Goal: Information Seeking & Learning: Learn about a topic

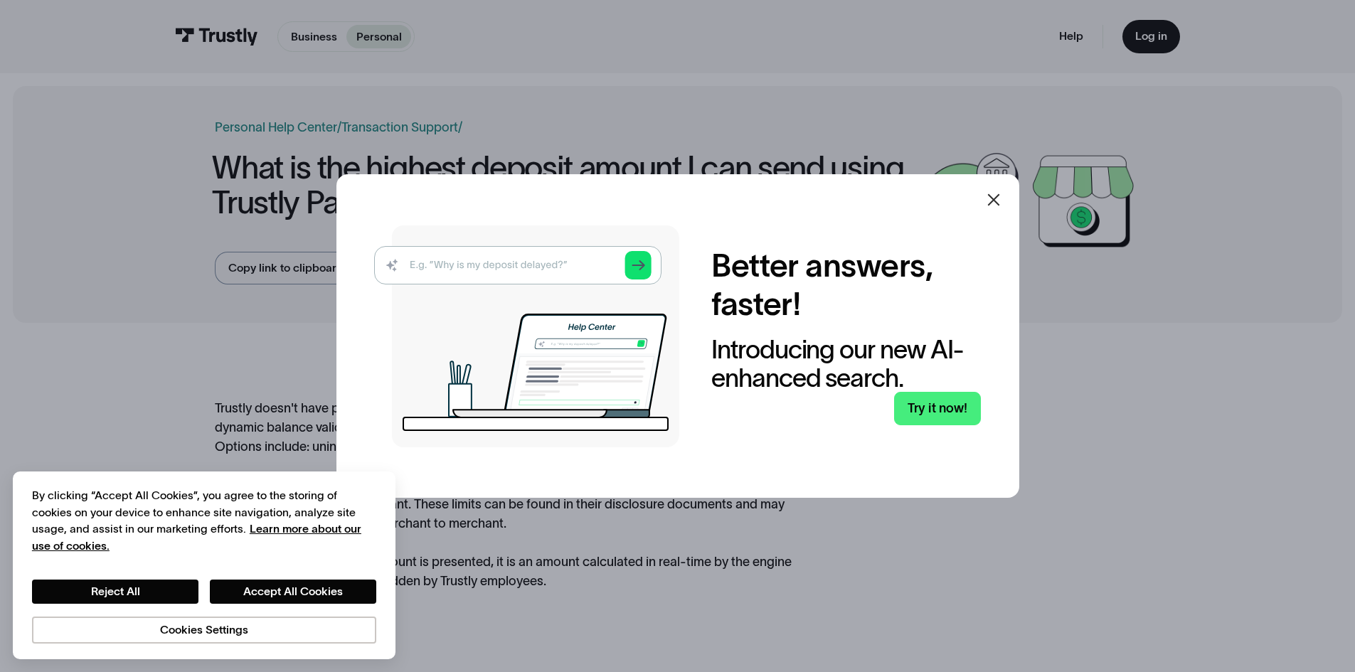
click at [1003, 197] on icon at bounding box center [993, 199] width 17 height 17
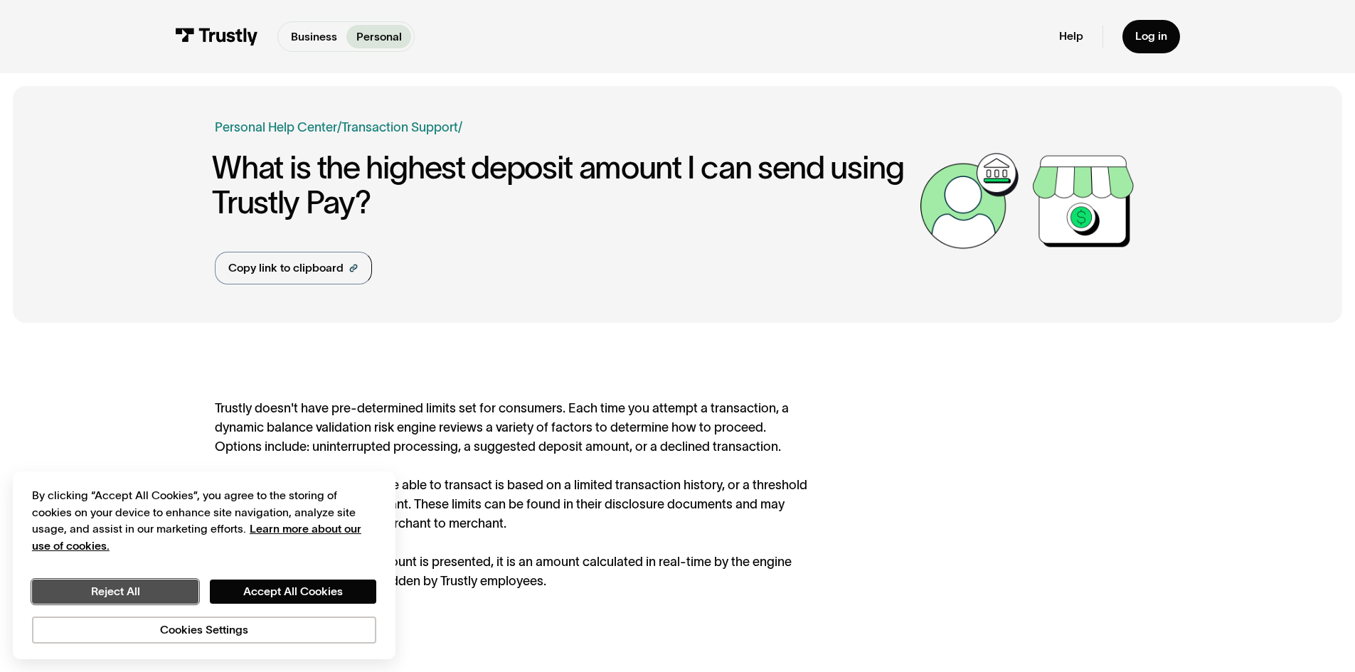
click at [156, 583] on button "Reject All" at bounding box center [115, 592] width 167 height 24
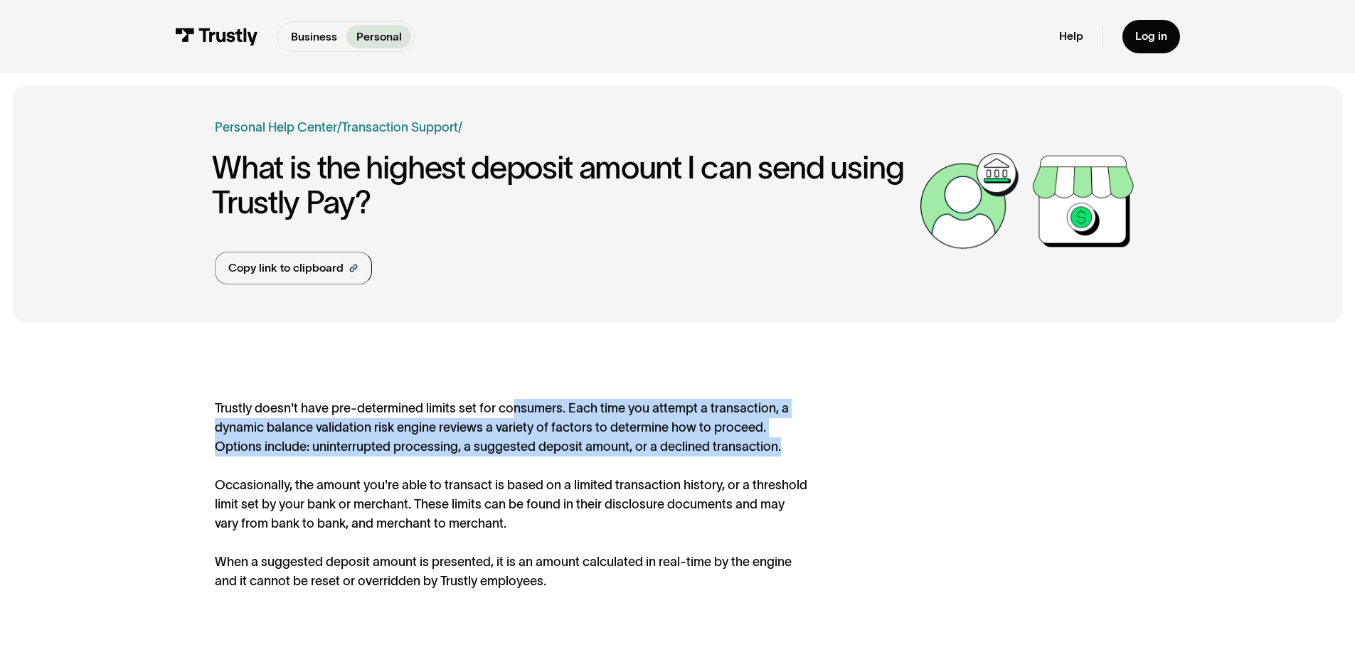
drag, startPoint x: 611, startPoint y: 411, endPoint x: 802, endPoint y: 455, distance: 195.7
click at [802, 455] on div "Trustly doesn't have pre-determined limits set for consumers. Each time you att…" at bounding box center [513, 494] width 596 height 191
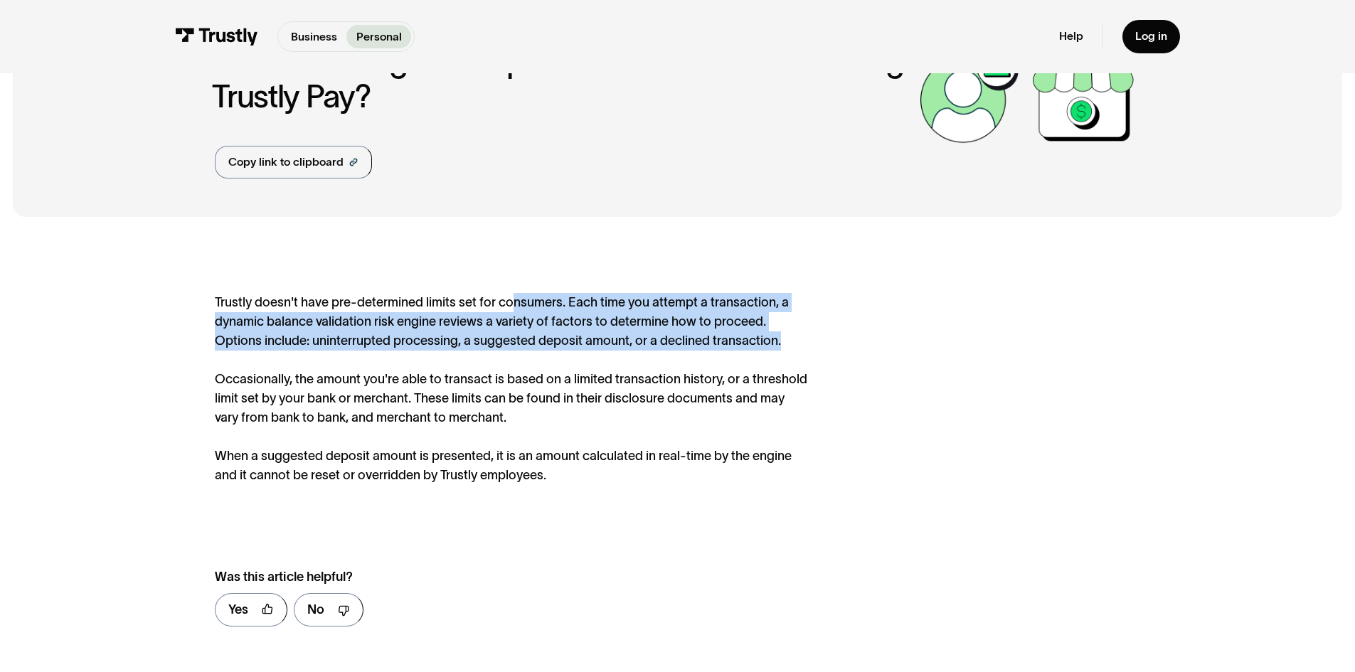
scroll to position [142, 0]
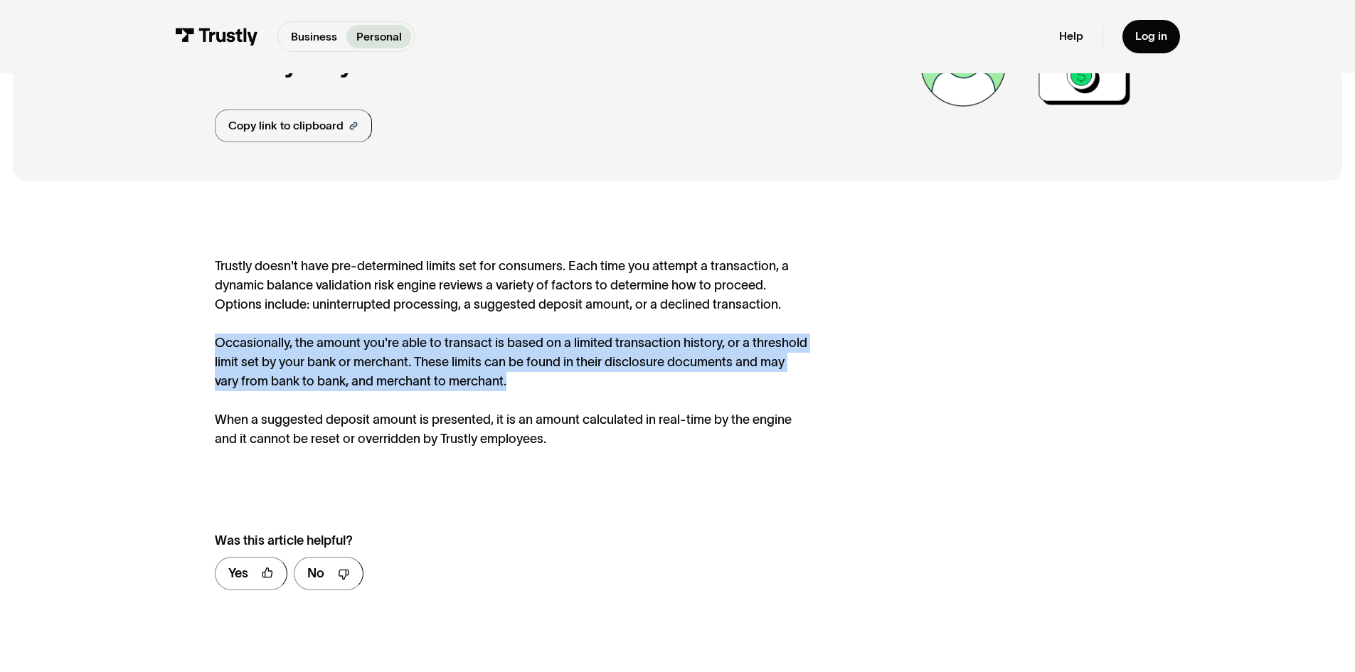
drag, startPoint x: 195, startPoint y: 337, endPoint x: 576, endPoint y: 379, distance: 383.0
click at [576, 379] on div "Trustly doesn't have pre-determined limits set for consumers. Each time you att…" at bounding box center [678, 431] width 1330 height 474
click at [578, 379] on div "Trustly doesn't have pre-determined limits set for consumers. Each time you att…" at bounding box center [513, 352] width 596 height 191
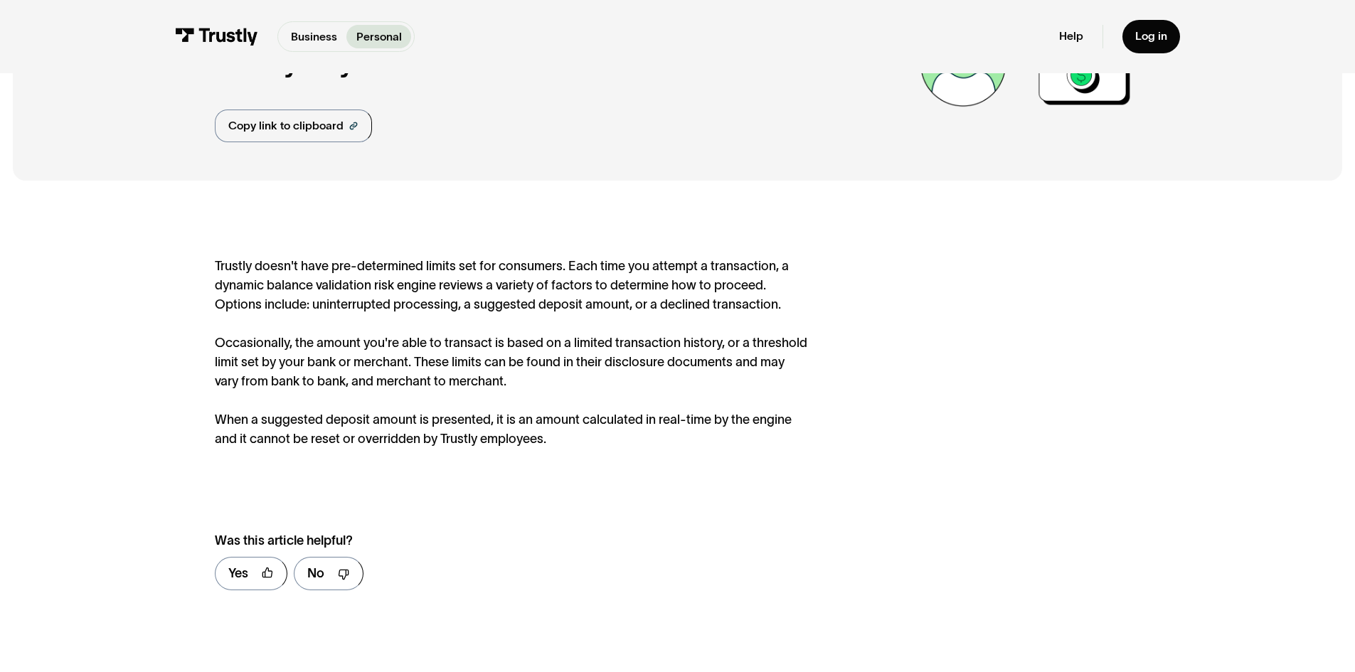
click at [324, 410] on div "Trustly doesn't have pre-determined limits set for consumers. Each time you att…" at bounding box center [513, 352] width 596 height 191
drag, startPoint x: 324, startPoint y: 410, endPoint x: 324, endPoint y: 423, distance: 13.5
click at [324, 423] on div "Trustly doesn't have pre-determined limits set for consumers. Each time you att…" at bounding box center [513, 352] width 596 height 191
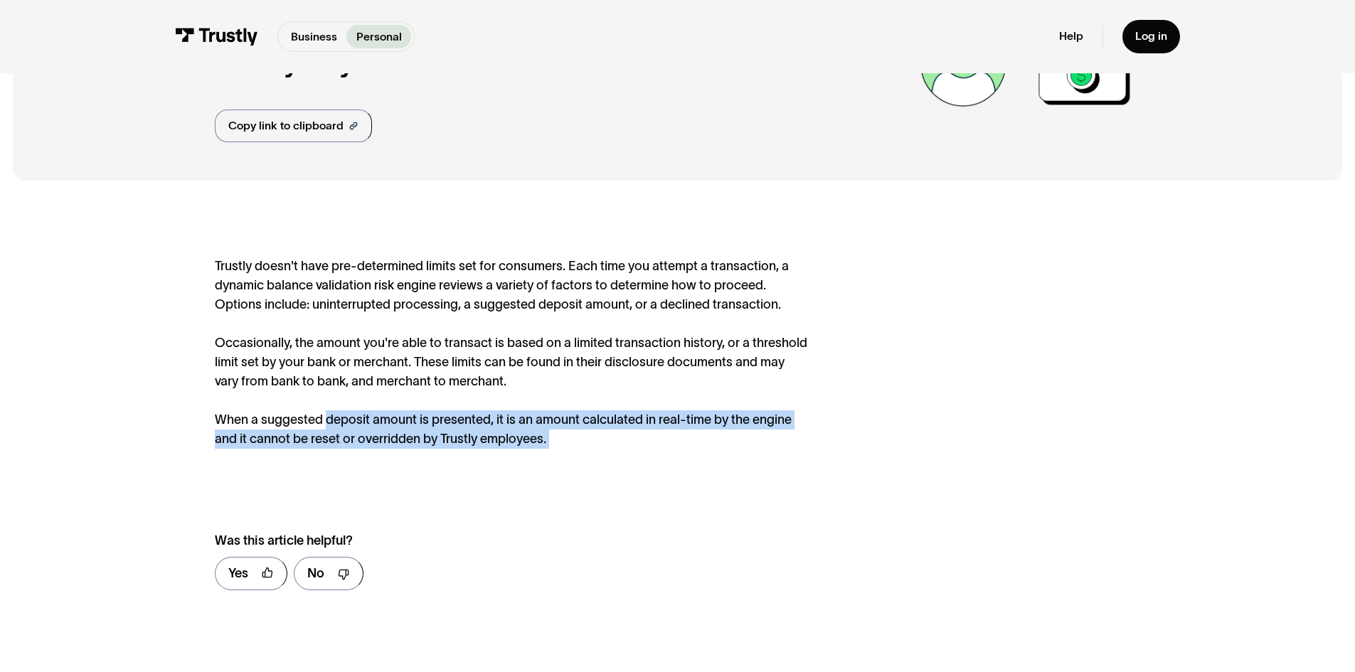
drag, startPoint x: 324, startPoint y: 423, endPoint x: 567, endPoint y: 447, distance: 244.5
click at [567, 447] on div "Trustly doesn't have pre-determined limits set for consumers. Each time you att…" at bounding box center [513, 352] width 596 height 191
drag, startPoint x: 567, startPoint y: 447, endPoint x: 506, endPoint y: 422, distance: 66.1
click at [506, 422] on div "Trustly doesn't have pre-determined limits set for consumers. Each time you att…" at bounding box center [513, 352] width 596 height 191
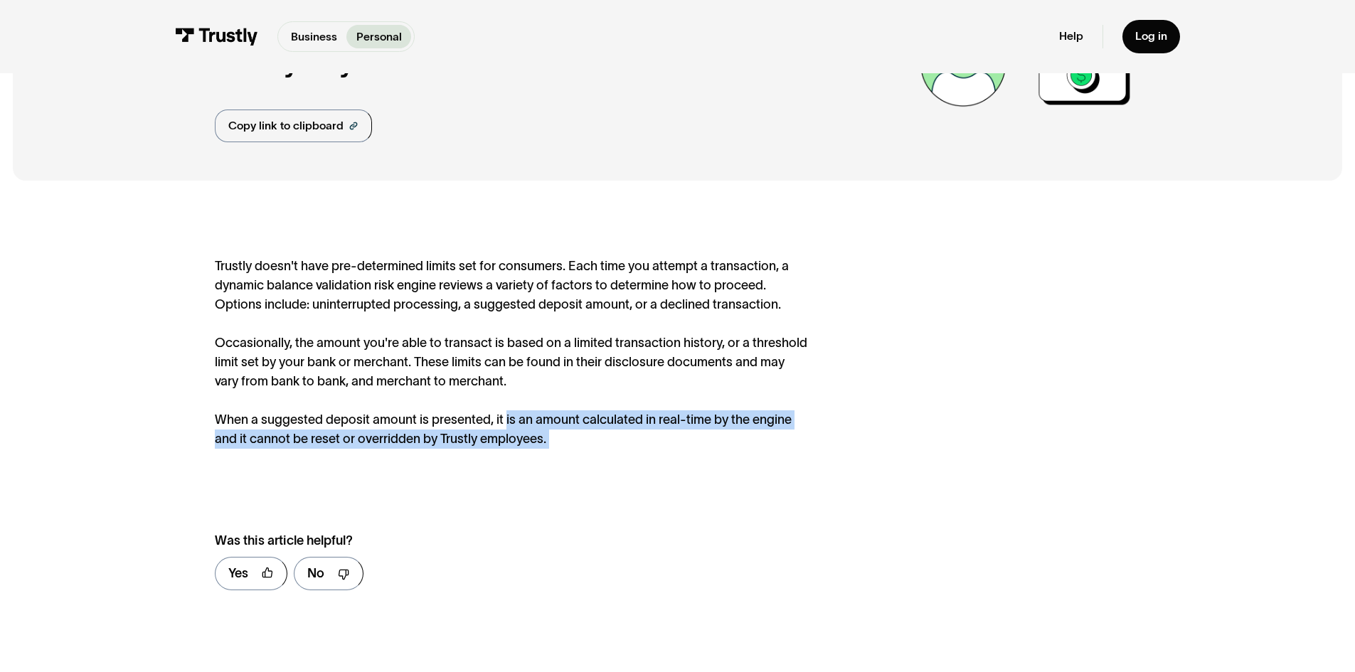
click at [506, 422] on div "Trustly doesn't have pre-determined limits set for consumers. Each time you att…" at bounding box center [513, 352] width 596 height 191
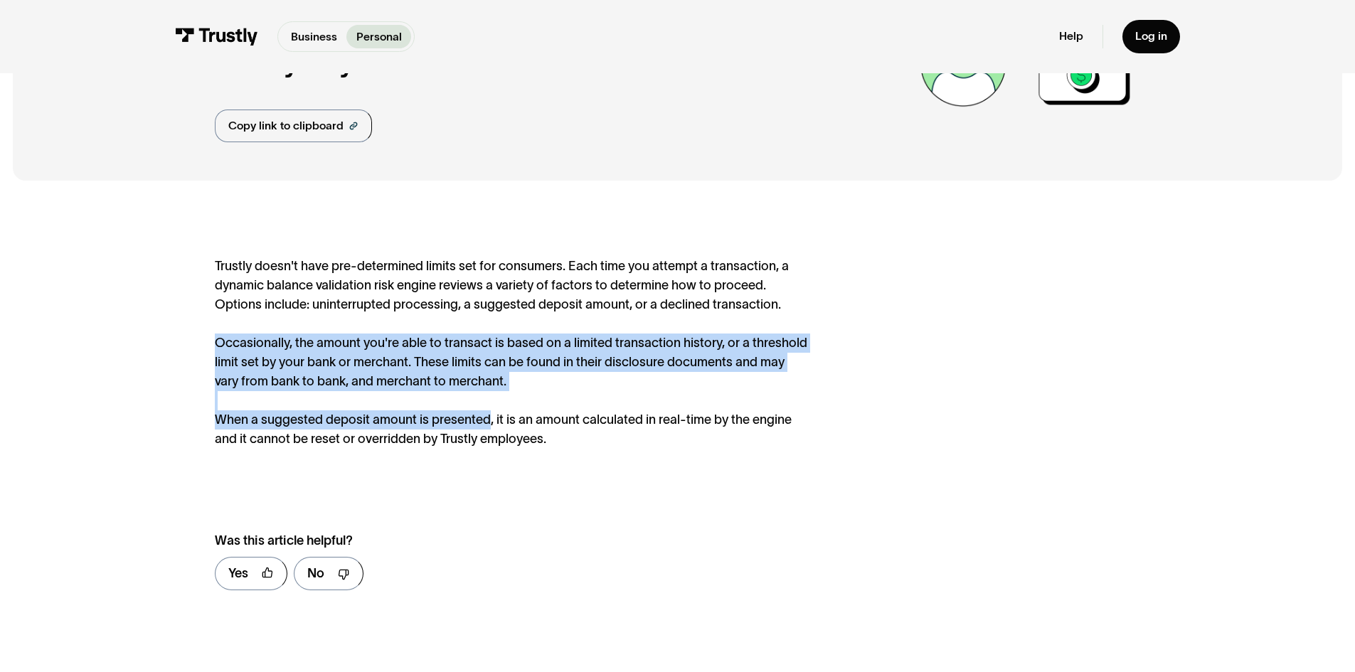
drag, startPoint x: 490, startPoint y: 417, endPoint x: 674, endPoint y: 388, distance: 185.9
click at [674, 388] on div "Trustly doesn't have pre-determined limits set for consumers. Each time you att…" at bounding box center [513, 352] width 596 height 191
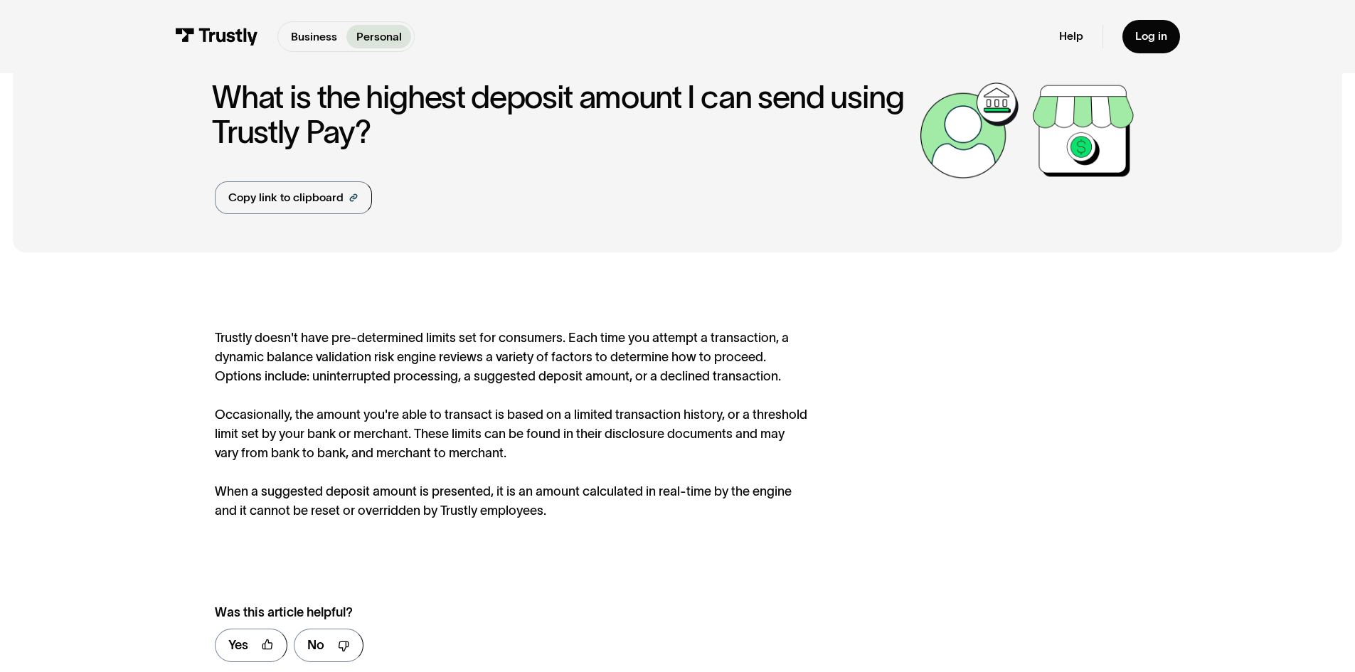
scroll to position [63, 0]
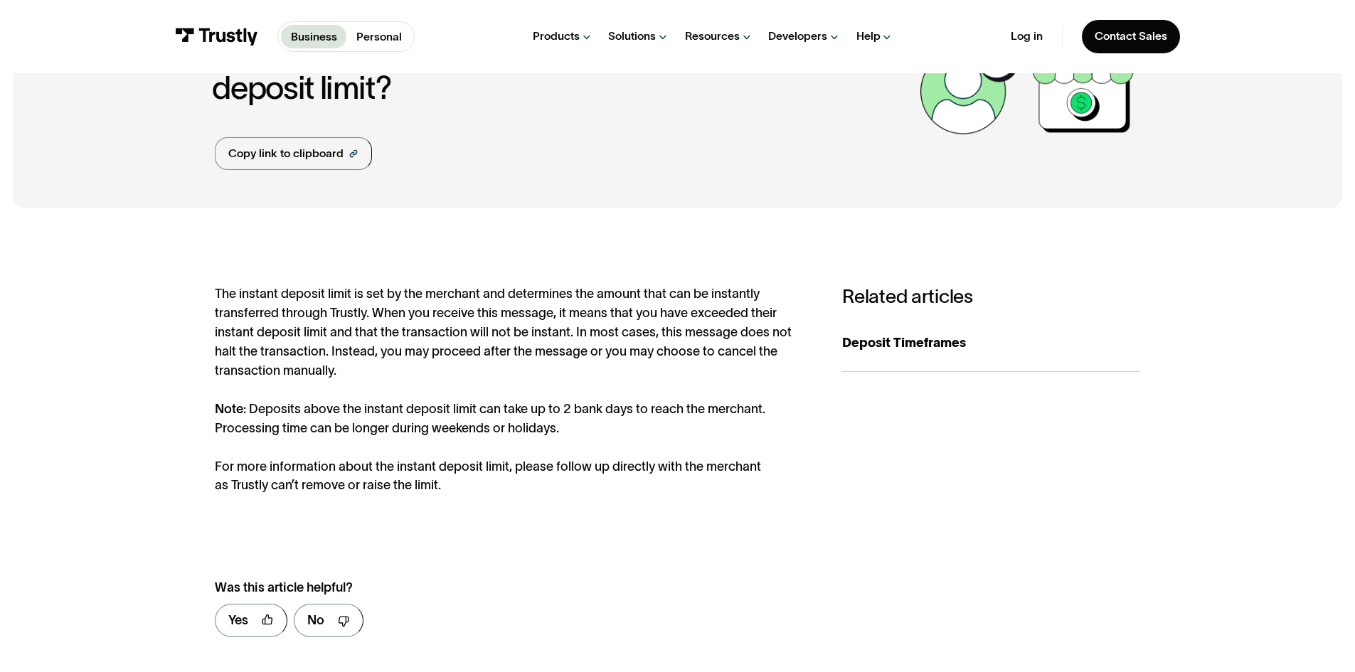
scroll to position [120, 0]
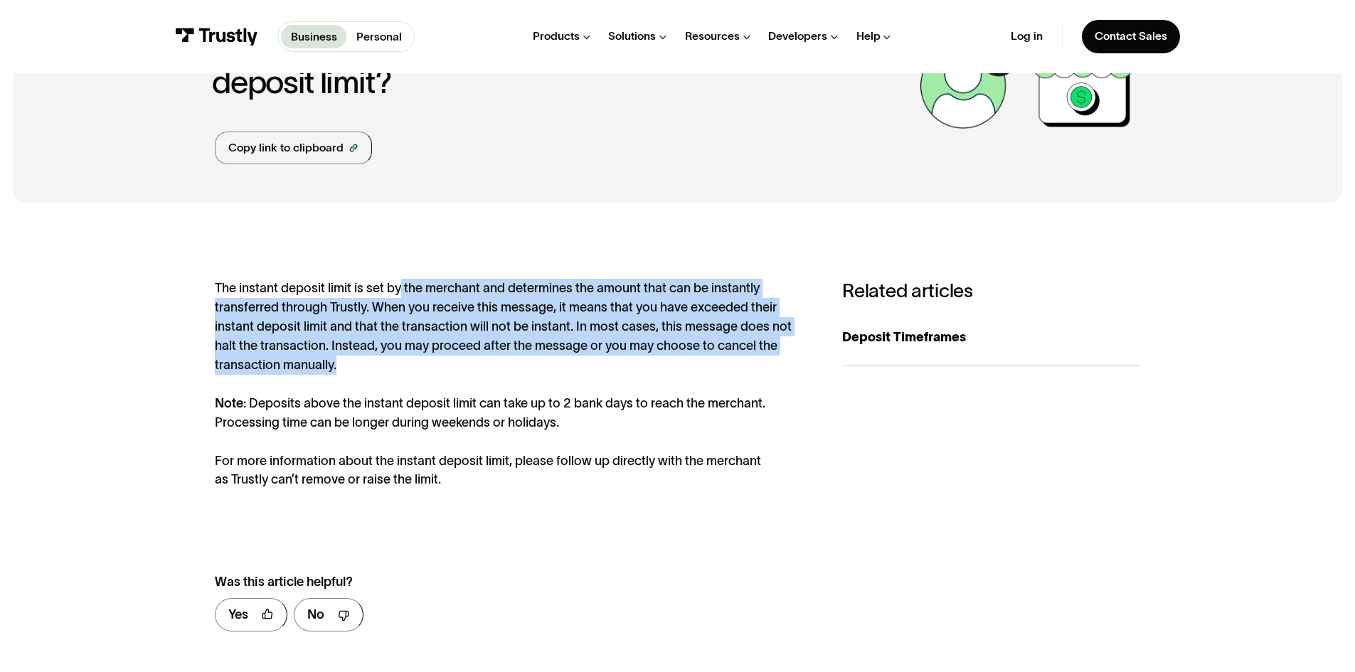
drag, startPoint x: 397, startPoint y: 293, endPoint x: 377, endPoint y: 371, distance: 80.8
click at [377, 371] on div "The instant deposit limit is set by the merchant and determines the amount that…" at bounding box center [513, 384] width 596 height 211
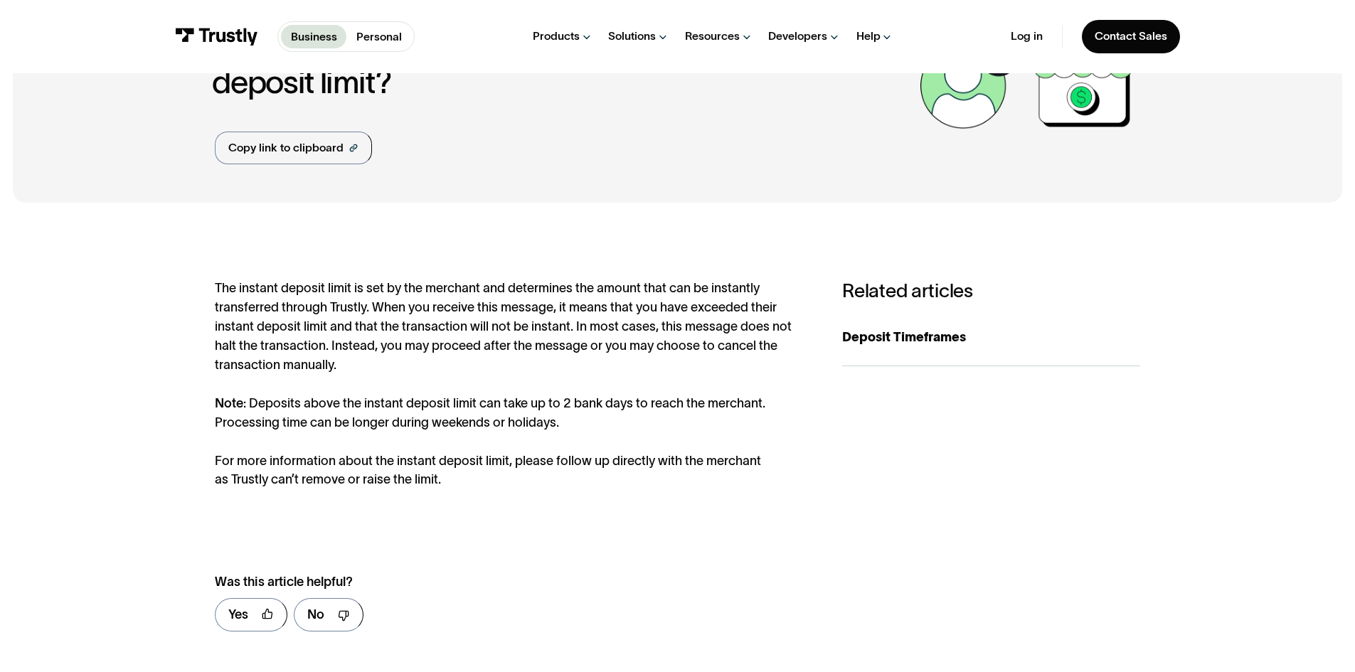
click at [324, 405] on div "The instant deposit limit is set by the merchant and determines the amount that…" at bounding box center [513, 384] width 596 height 211
drag, startPoint x: 472, startPoint y: 490, endPoint x: 486, endPoint y: 485, distance: 15.1
click at [486, 485] on div "The instant deposit limit is set by the merchant and determines the amount that…" at bounding box center [513, 384] width 596 height 211
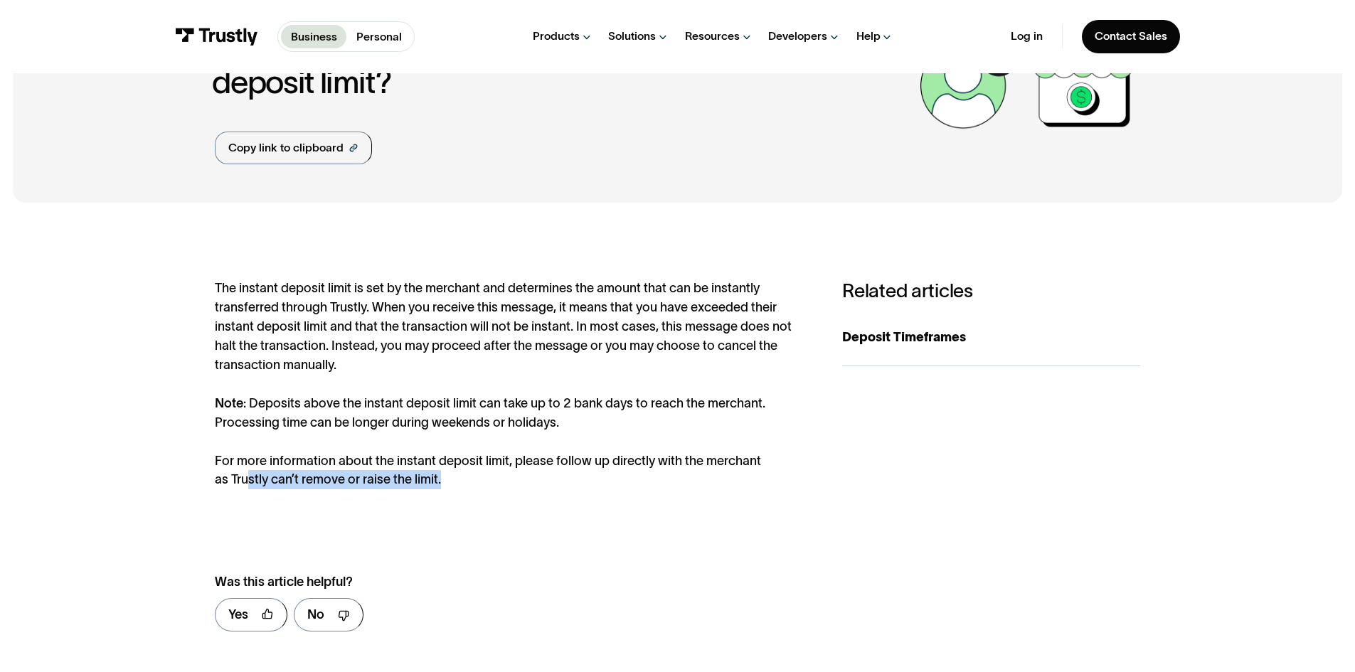
drag, startPoint x: 250, startPoint y: 490, endPoint x: 463, endPoint y: 496, distance: 213.6
click at [463, 496] on div "The instant deposit limit is set by the merchant and determines the amount that…" at bounding box center [677, 461] width 925 height 365
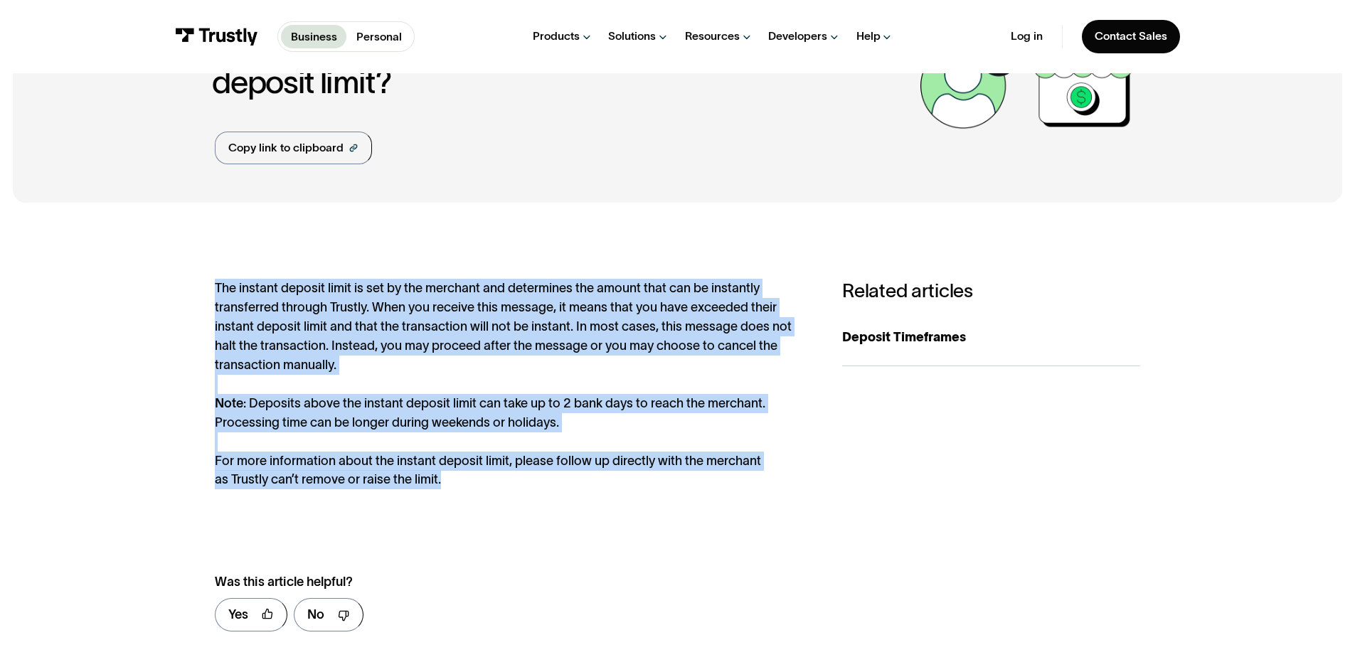
drag, startPoint x: 460, startPoint y: 479, endPoint x: 185, endPoint y: 284, distance: 336.8
click at [185, 284] on div "The instant deposit limit is set by the merchant and determines the amount that…" at bounding box center [678, 462] width 1330 height 493
drag, startPoint x: 185, startPoint y: 284, endPoint x: 463, endPoint y: 491, distance: 346.8
click at [463, 491] on div "The instant deposit limit is set by the merchant and determines the amount that…" at bounding box center [678, 462] width 1330 height 493
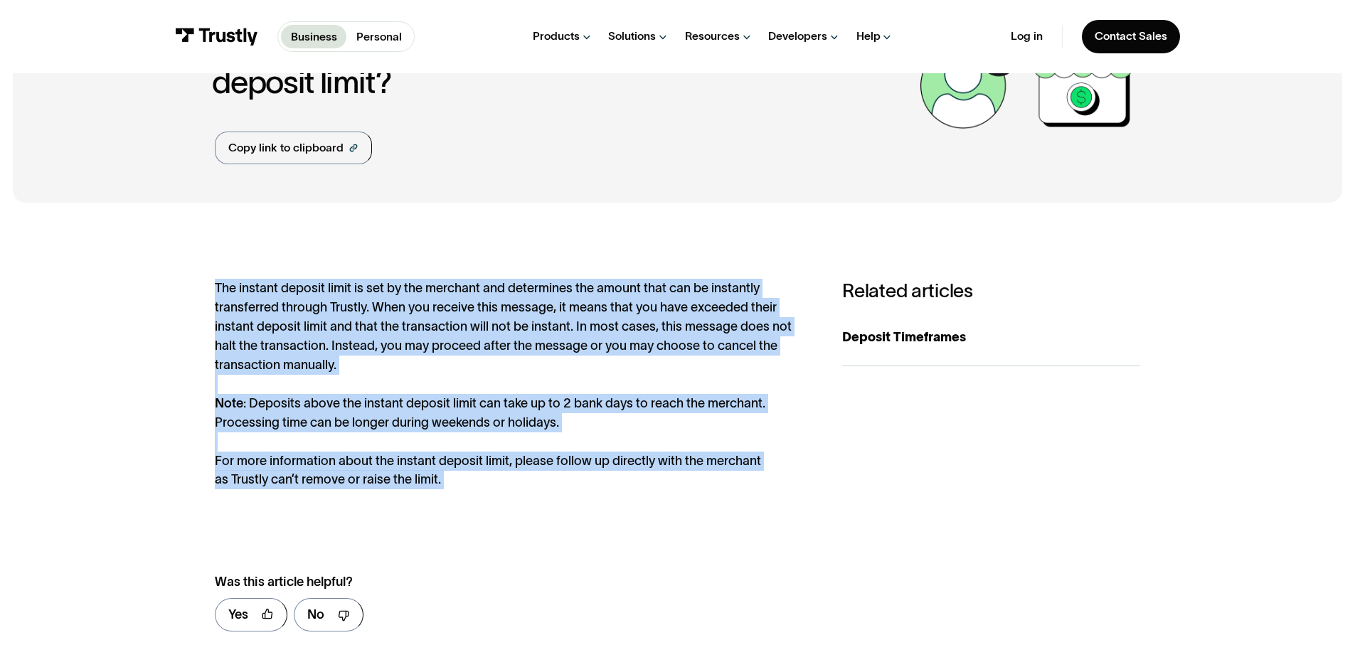
click at [463, 490] on div "The instant deposit limit is set by the merchant and determines the amount that…" at bounding box center [513, 384] width 596 height 211
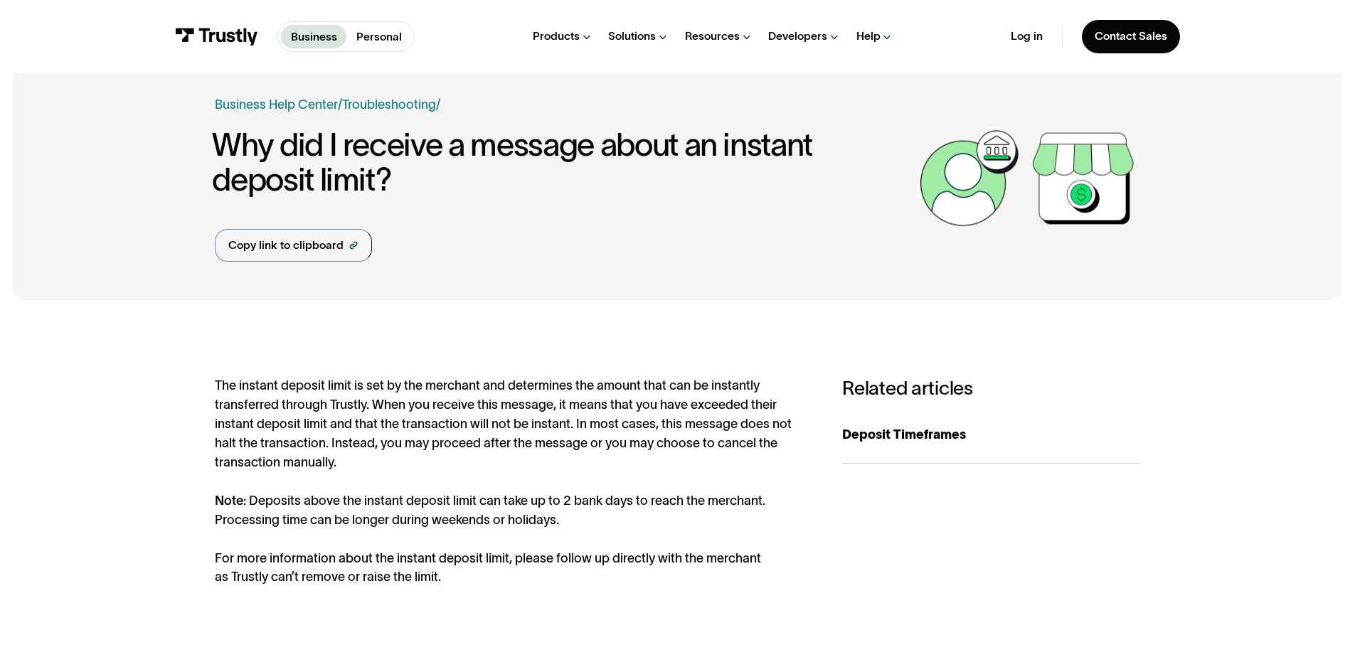
scroll to position [0, 0]
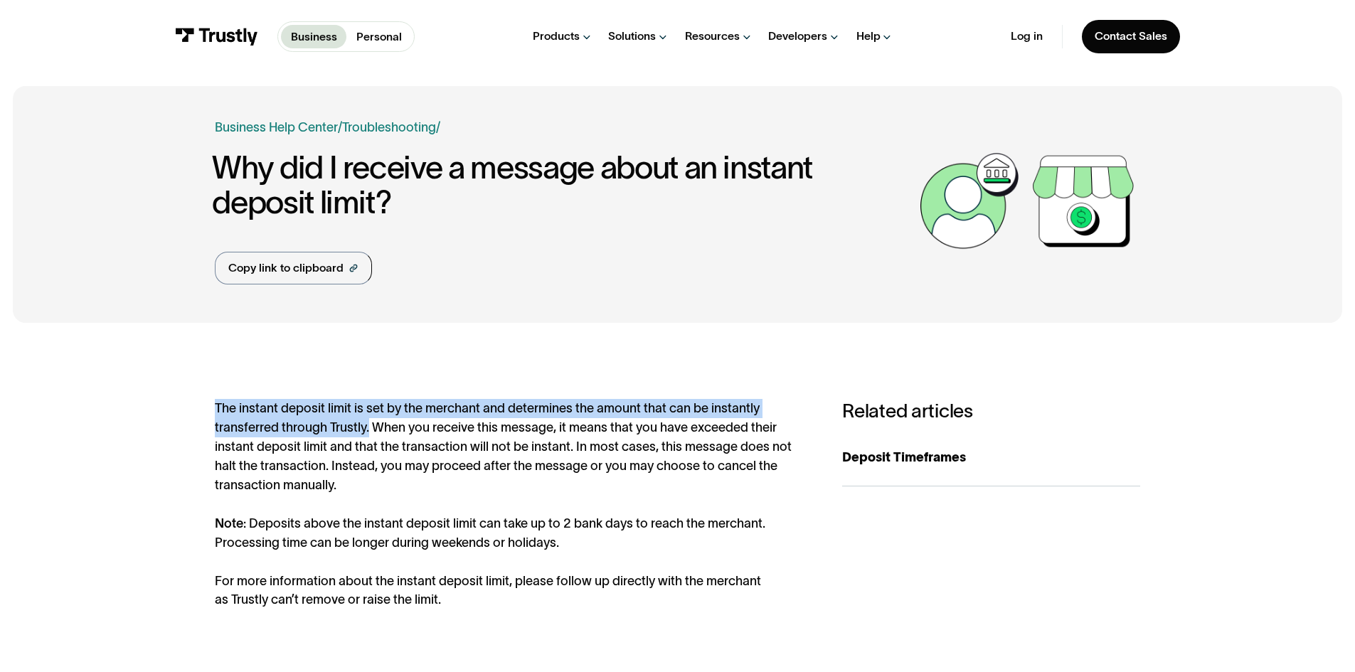
drag, startPoint x: 200, startPoint y: 408, endPoint x: 367, endPoint y: 427, distance: 168.3
click at [367, 427] on div "The instant deposit limit is set by the merchant and determines the amount that…" at bounding box center [678, 582] width 1330 height 493
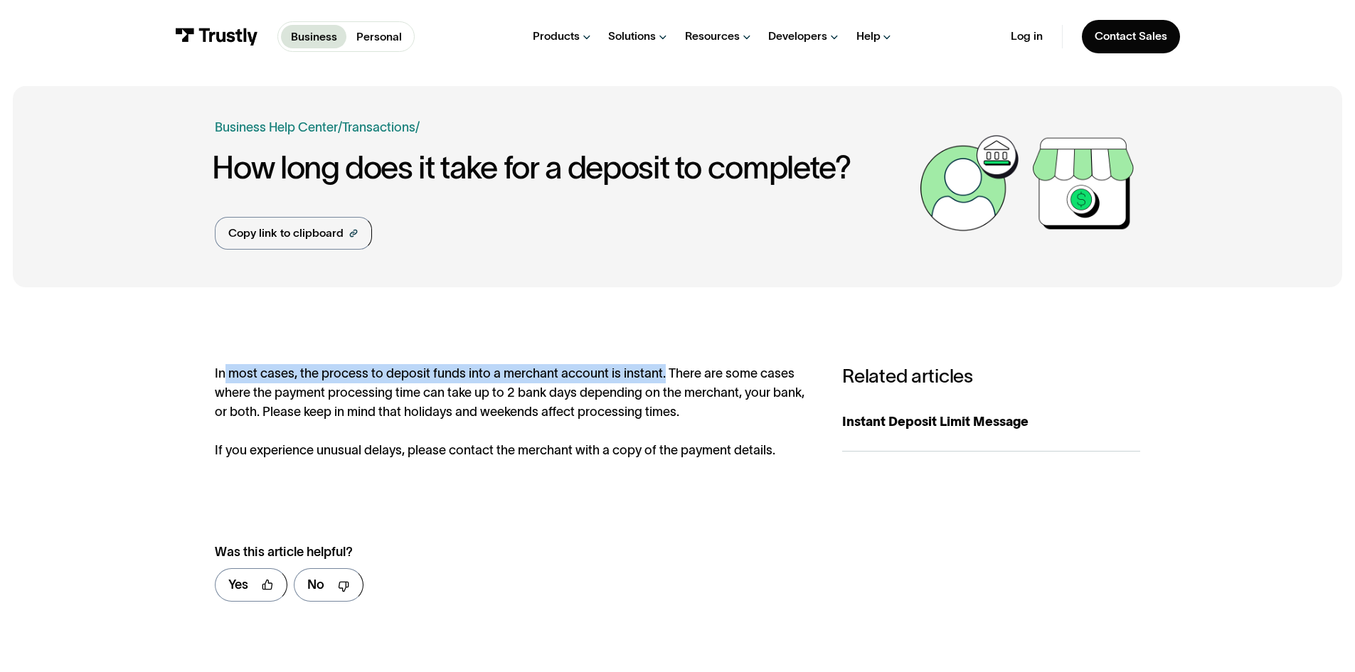
drag, startPoint x: 222, startPoint y: 384, endPoint x: 662, endPoint y: 376, distance: 440.5
click at [662, 376] on div "In most cases, the process to deposit funds into a merchant account is instant.…" at bounding box center [513, 412] width 596 height 96
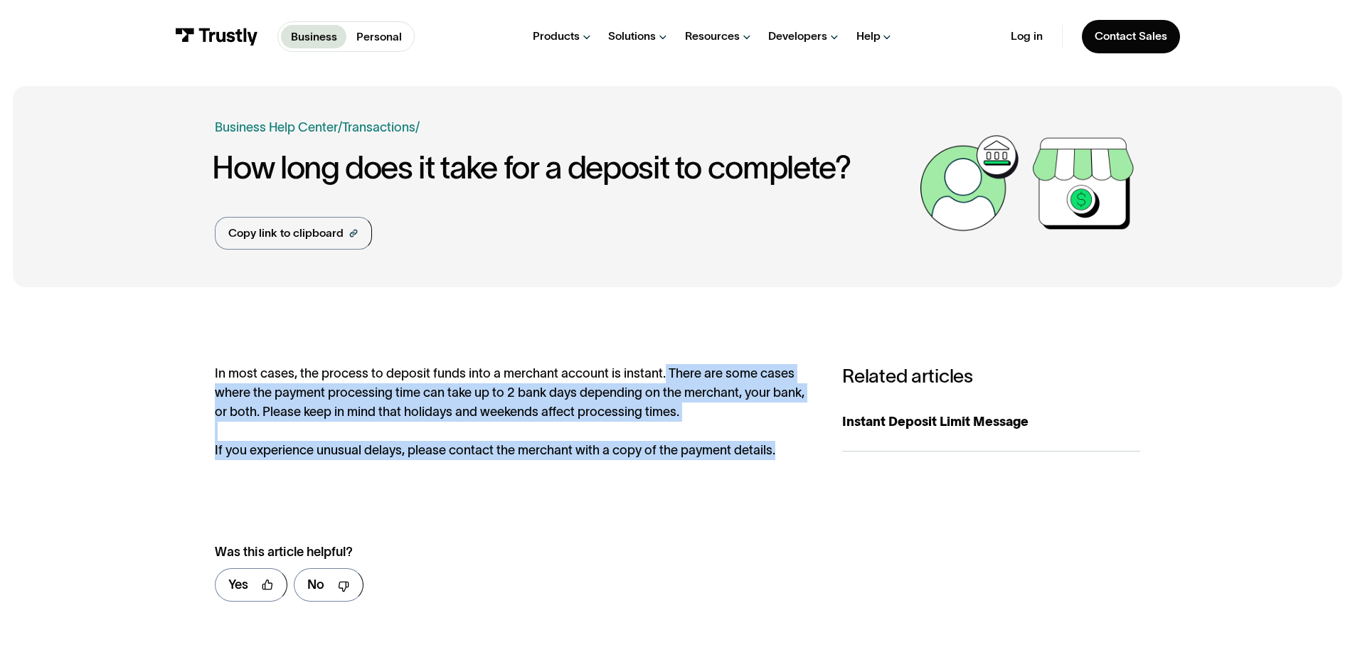
drag, startPoint x: 662, startPoint y: 376, endPoint x: 772, endPoint y: 455, distance: 134.7
click at [772, 455] on div "In most cases, the process to deposit funds into a merchant account is instant.…" at bounding box center [513, 412] width 596 height 96
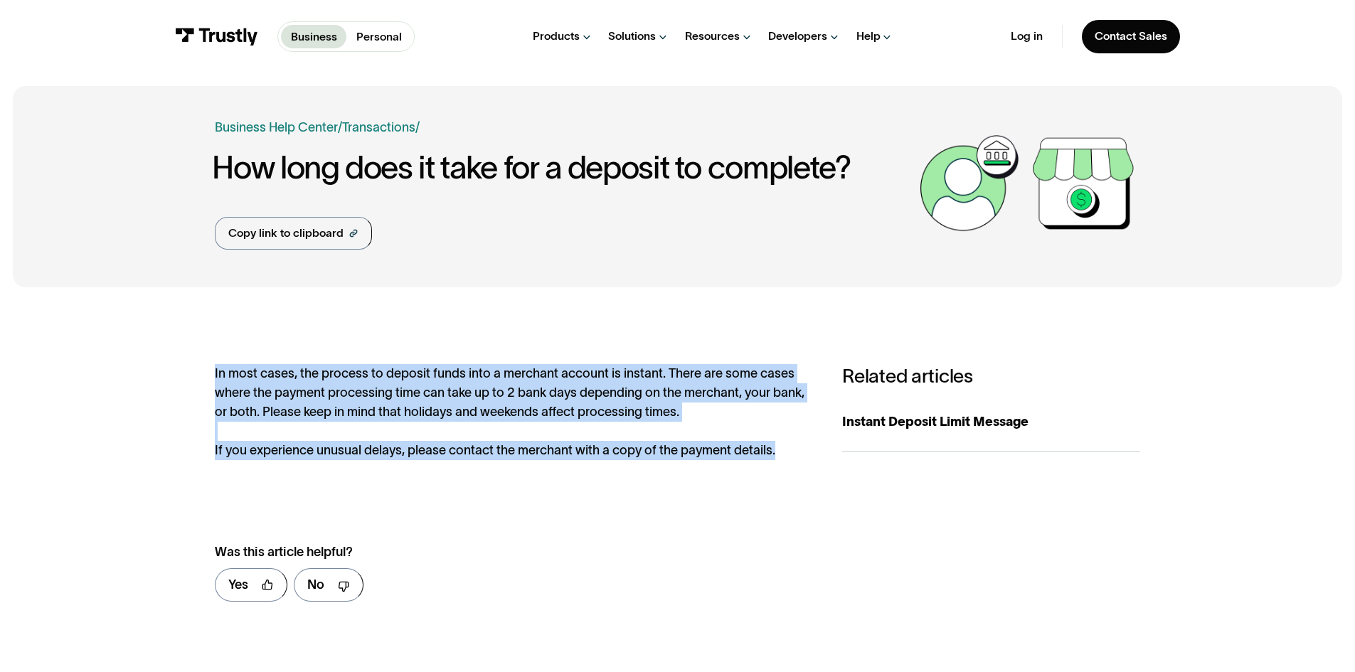
drag, startPoint x: 778, startPoint y: 455, endPoint x: 201, endPoint y: 361, distance: 584.5
click at [201, 361] on div "**********" at bounding box center [678, 489] width 1330 height 378
click at [956, 411] on link "Instant Deposit Limit Message" at bounding box center [991, 422] width 298 height 58
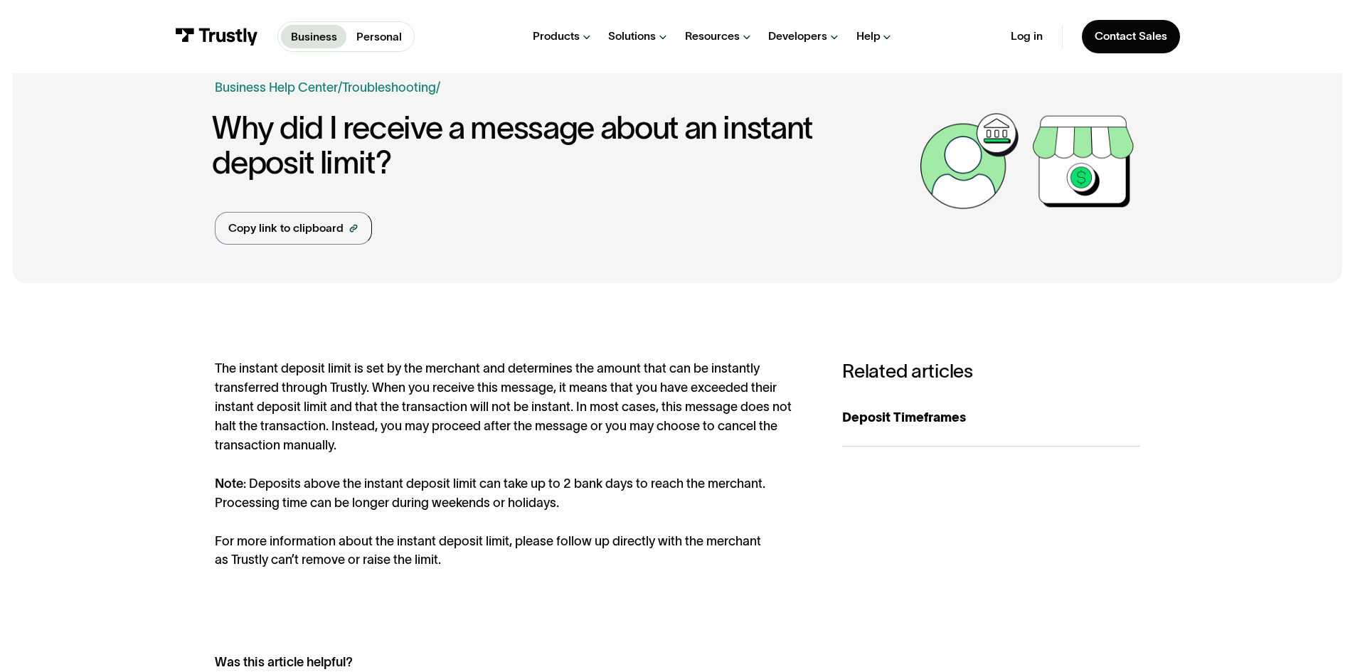
scroll to position [41, 0]
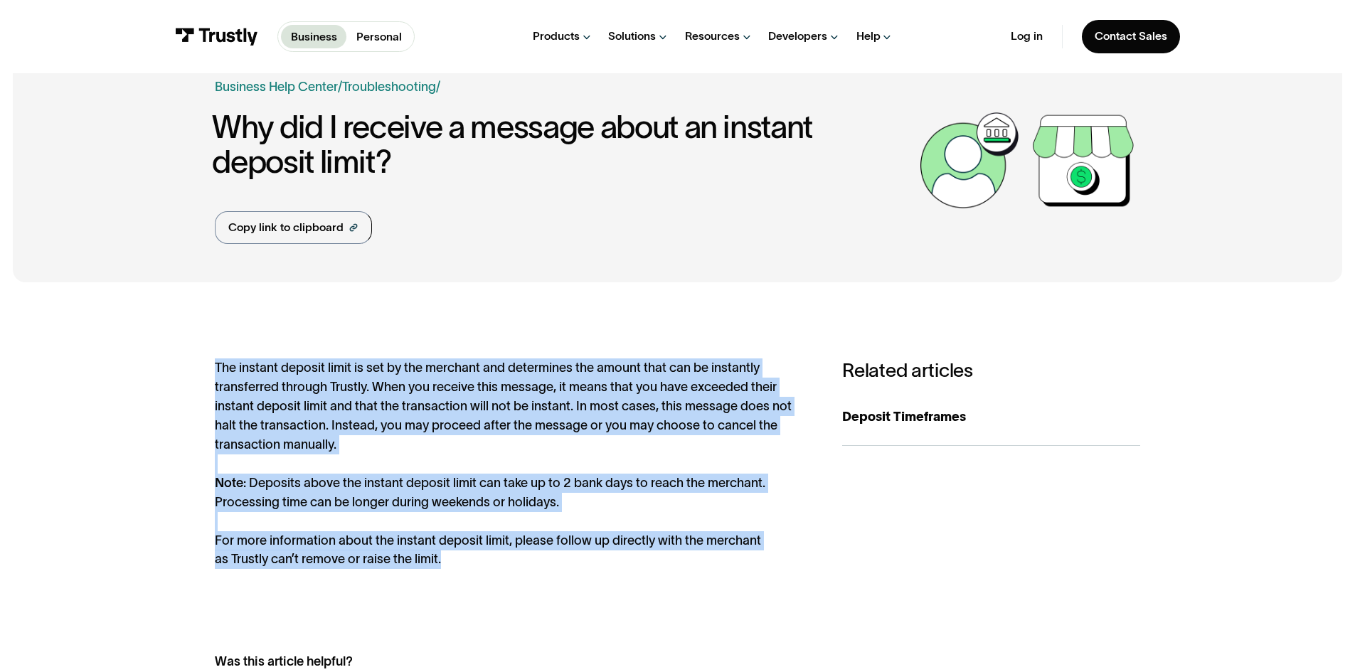
drag, startPoint x: 208, startPoint y: 366, endPoint x: 482, endPoint y: 559, distance: 335.2
click at [482, 559] on div "The instant deposit limit is set by the merchant and determines the amount that…" at bounding box center [678, 541] width 1330 height 493
copy div "The instant deposit limit is set by the merchant and determines the amount that…"
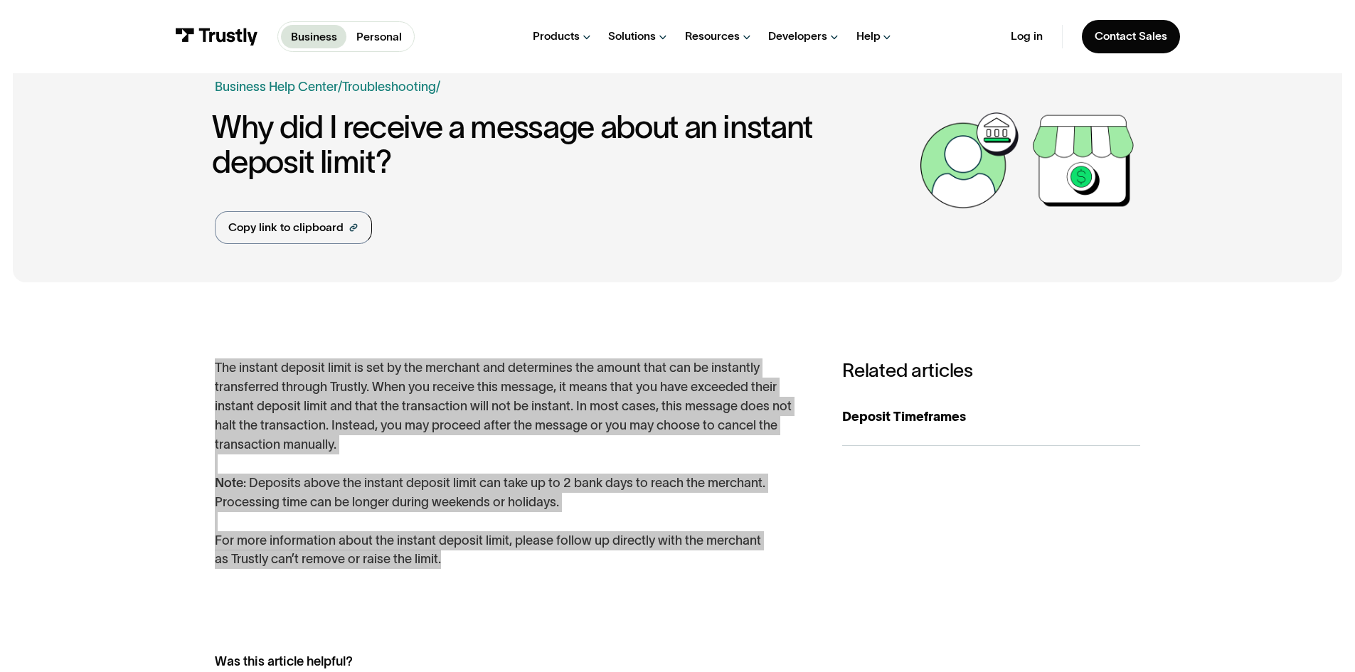
scroll to position [0, 0]
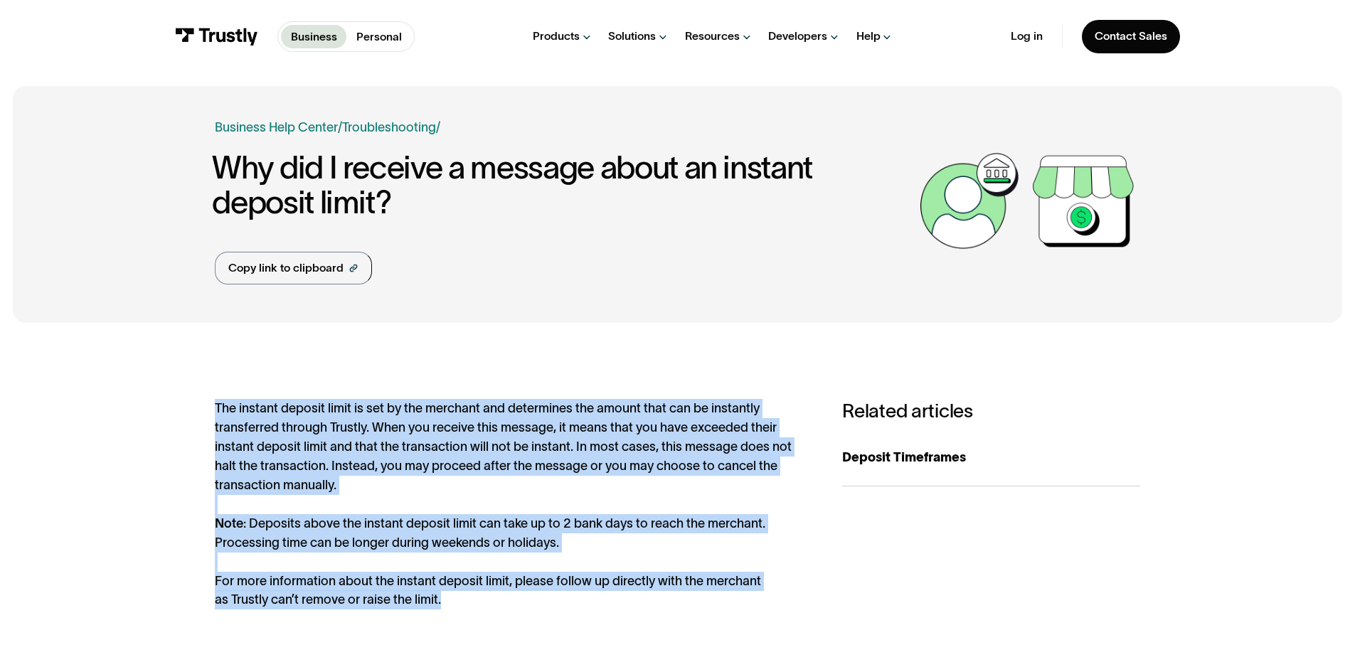
click at [579, 370] on div "The instant deposit limit is set by the merchant and determines the amount that…" at bounding box center [678, 582] width 1330 height 493
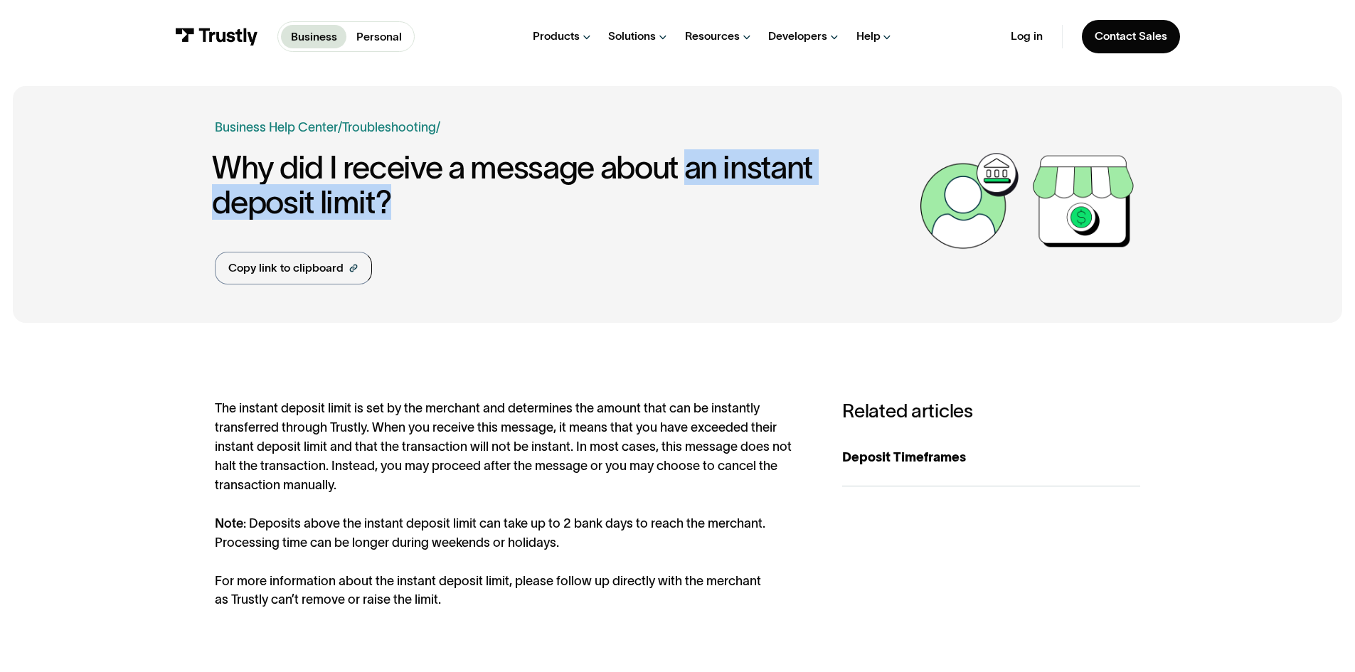
drag, startPoint x: 685, startPoint y: 170, endPoint x: 403, endPoint y: 207, distance: 284.2
click at [403, 207] on h1 "Why did I receive a message about an instant deposit limit?" at bounding box center [562, 185] width 700 height 70
copy h1 "an instant deposit limit?"
click at [363, 38] on p "Personal" at bounding box center [379, 36] width 46 height 17
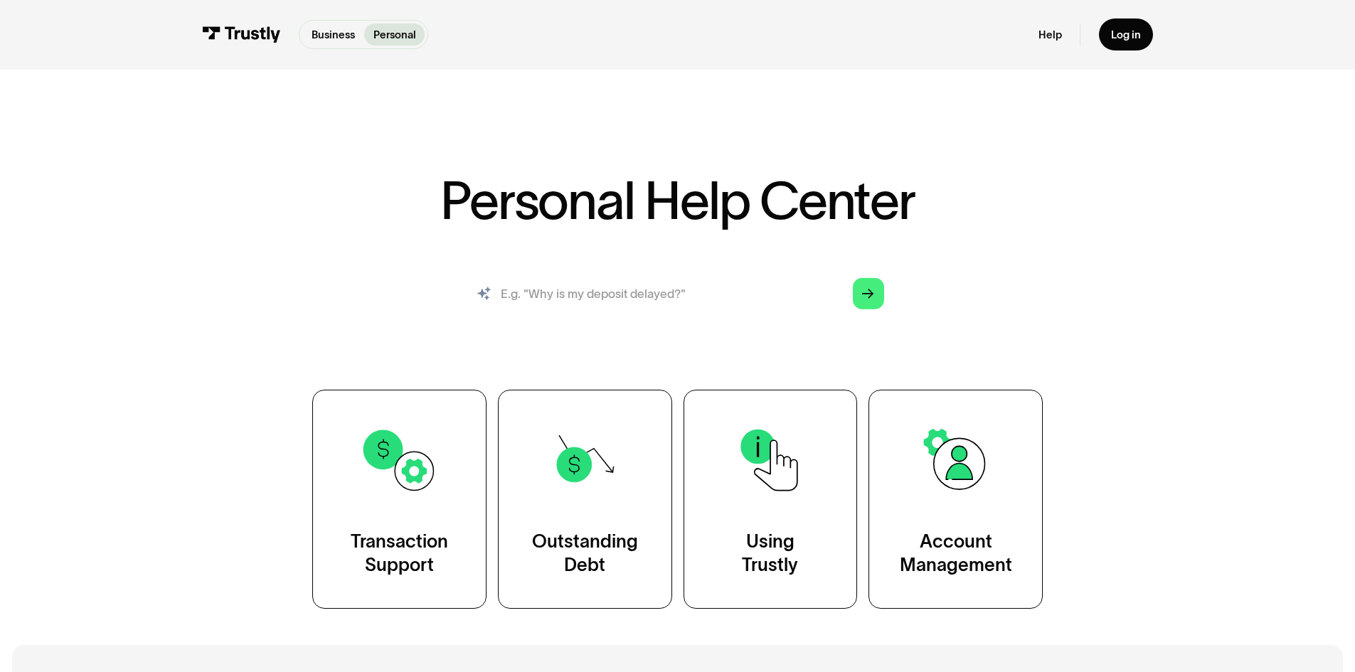
drag, startPoint x: 0, startPoint y: 0, endPoint x: 564, endPoint y: 292, distance: 634.9
click at [564, 292] on input "search" at bounding box center [678, 294] width 438 height 48
type input "instant deposit limit"
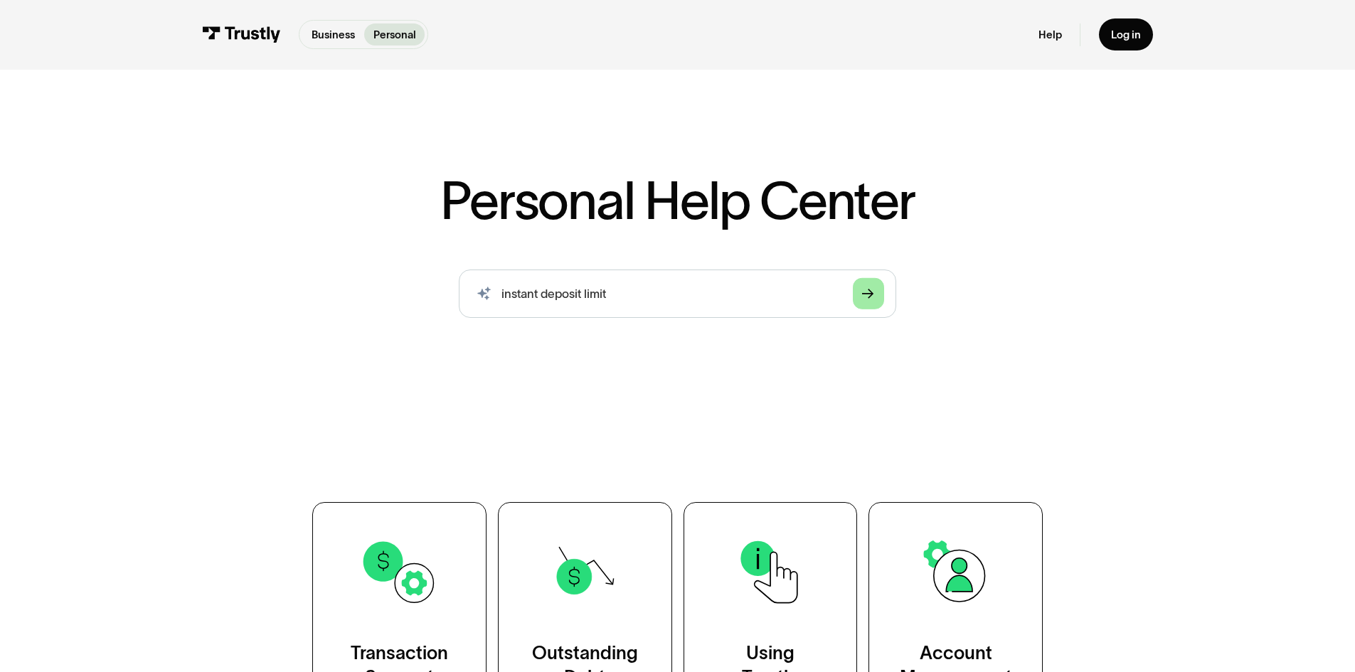
click at [861, 305] on link "Arrow Right" at bounding box center [868, 293] width 31 height 31
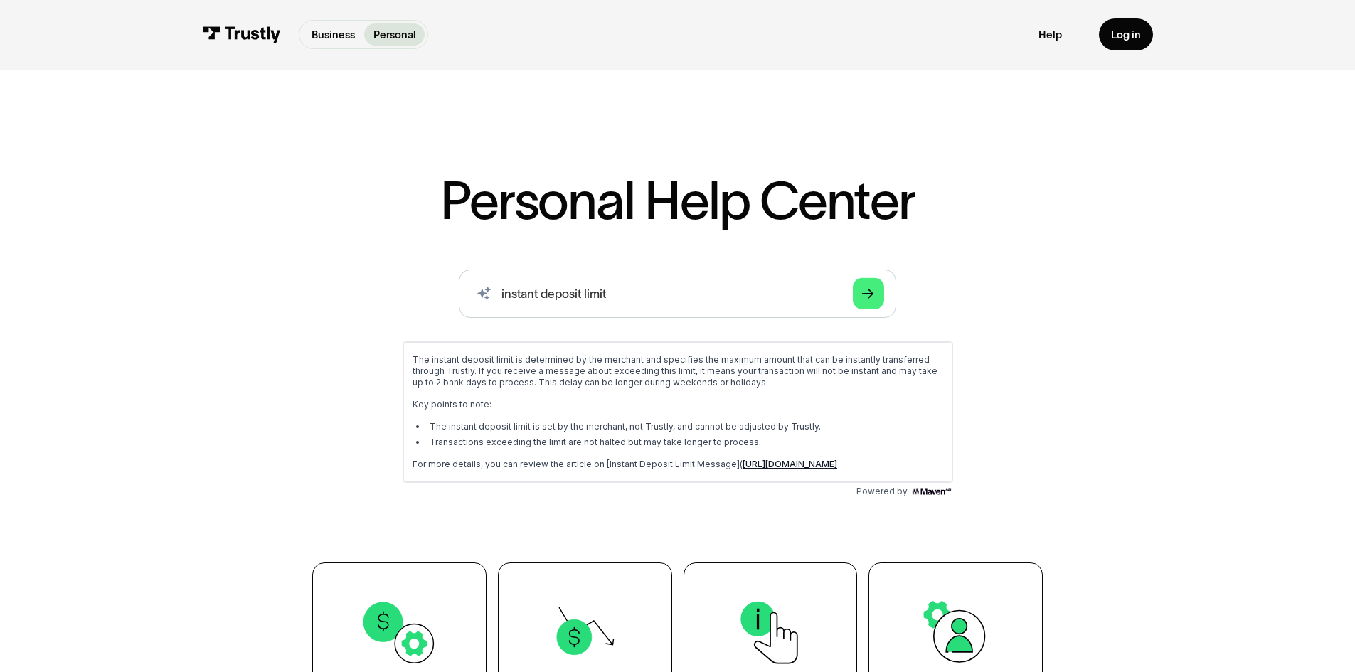
click at [349, 403] on div "AI-powered search ( 1 / 4 ) Type your question and our smart search will find y…" at bounding box center [677, 386] width 875 height 233
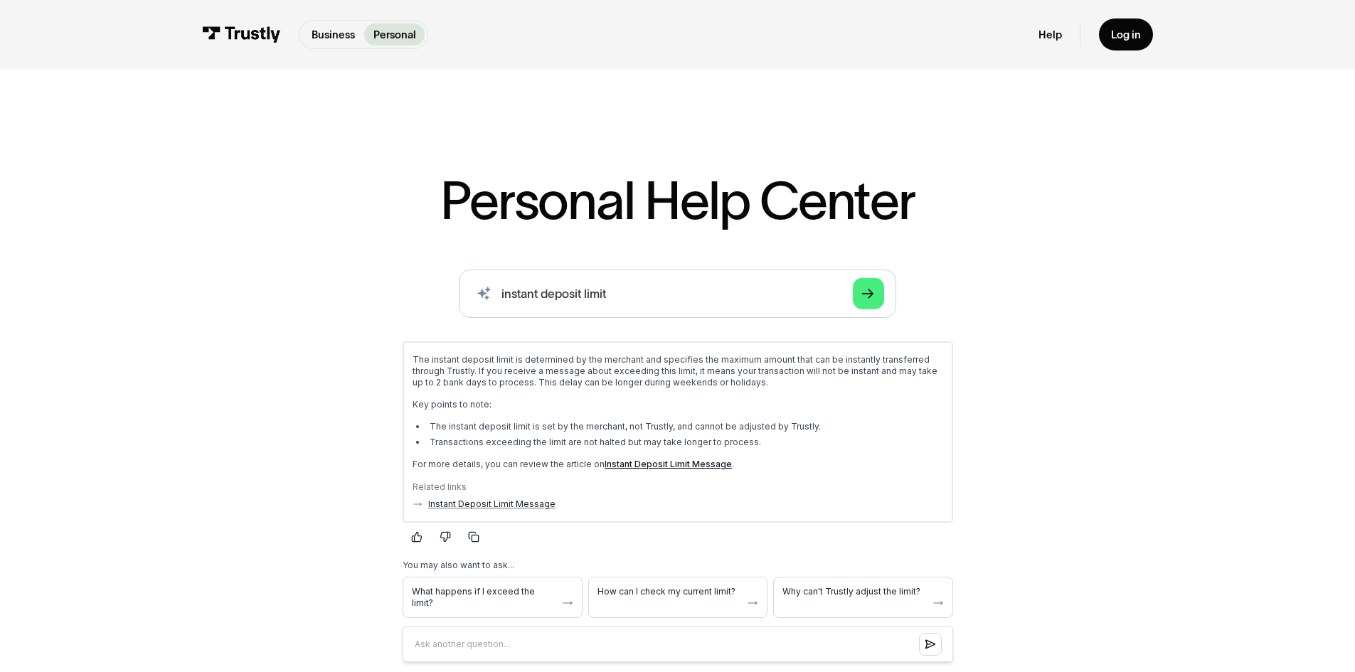
click at [306, 435] on div "AI-powered search ( 1 / 4 ) Type your question and our smart search will find y…" at bounding box center [677, 473] width 875 height 406
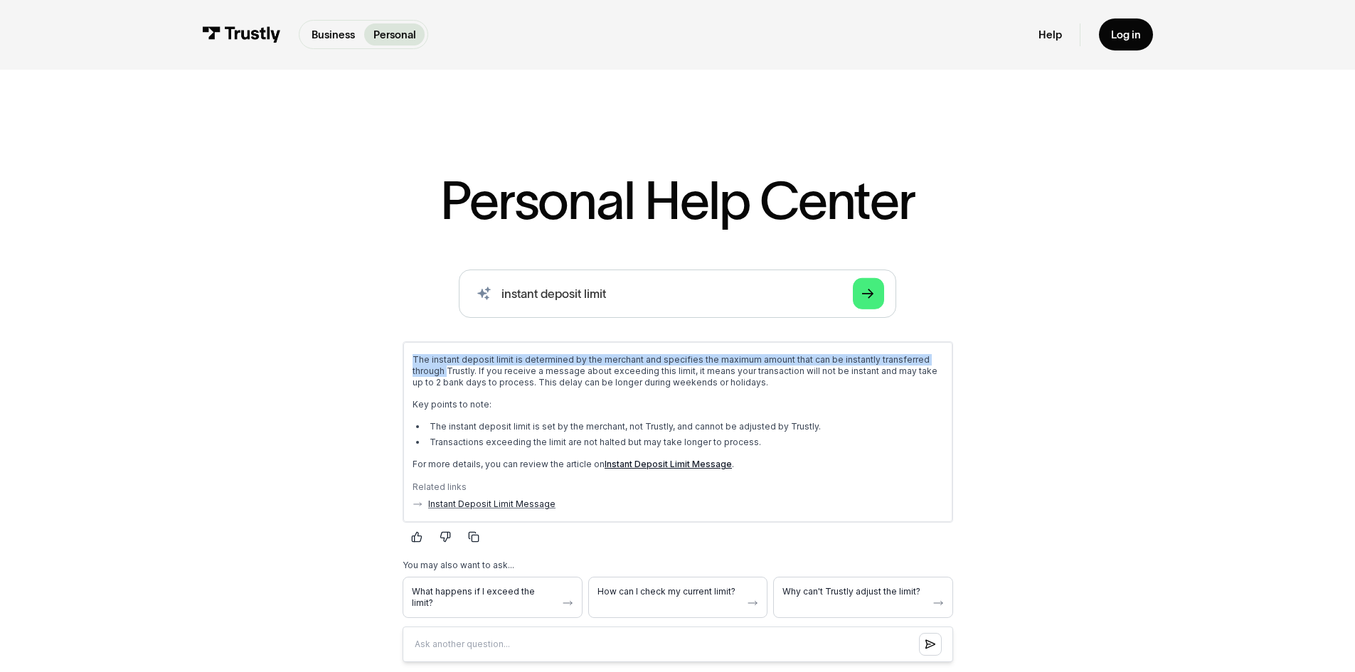
drag, startPoint x: 411, startPoint y: 359, endPoint x: 445, endPoint y: 368, distance: 35.2
click at [445, 368] on p "The instant deposit limit is determined by the merchant and specifies the maxim…" at bounding box center [677, 371] width 531 height 34
click at [445, 367] on p "The instant deposit limit is determined by the merchant and specifies the maxim…" at bounding box center [677, 371] width 531 height 34
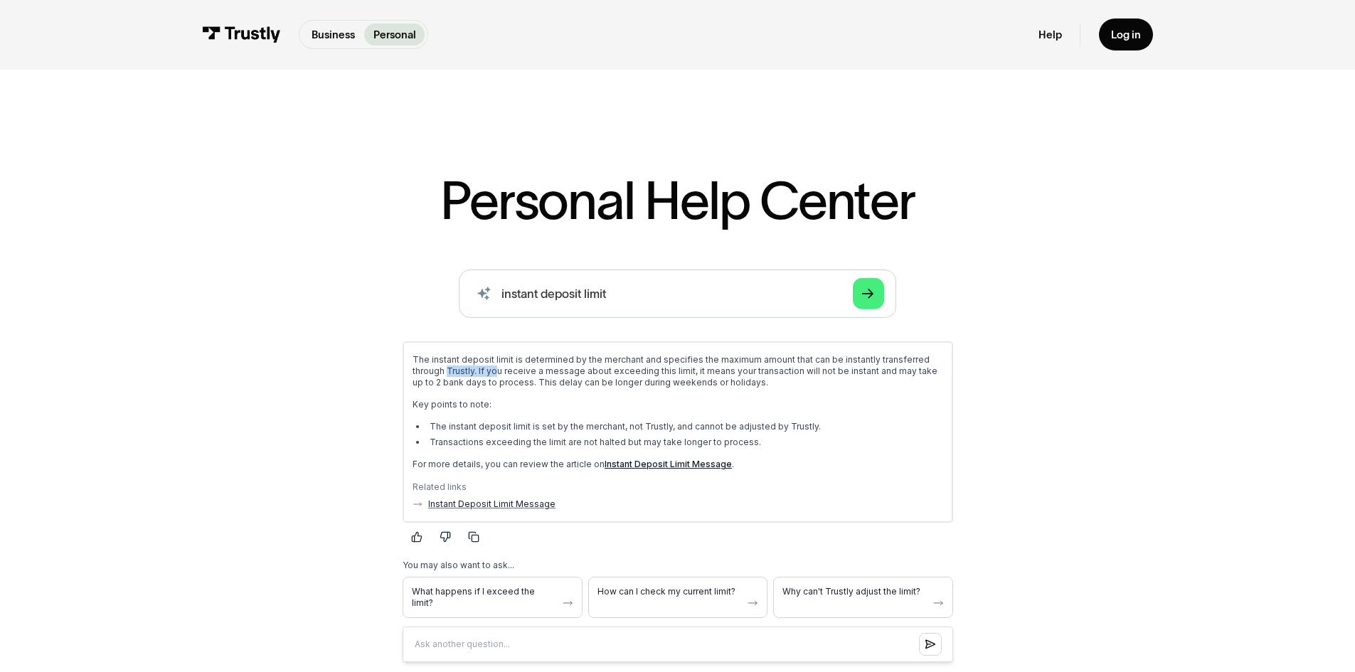
drag, startPoint x: 445, startPoint y: 367, endPoint x: 493, endPoint y: 374, distance: 48.1
click at [493, 374] on p "The instant deposit limit is determined by the merchant and specifies the maxim…" at bounding box center [677, 371] width 531 height 34
drag, startPoint x: 493, startPoint y: 374, endPoint x: 597, endPoint y: 381, distance: 104.2
click at [597, 381] on p "The instant deposit limit is determined by the merchant and specifies the maxim…" at bounding box center [677, 371] width 531 height 34
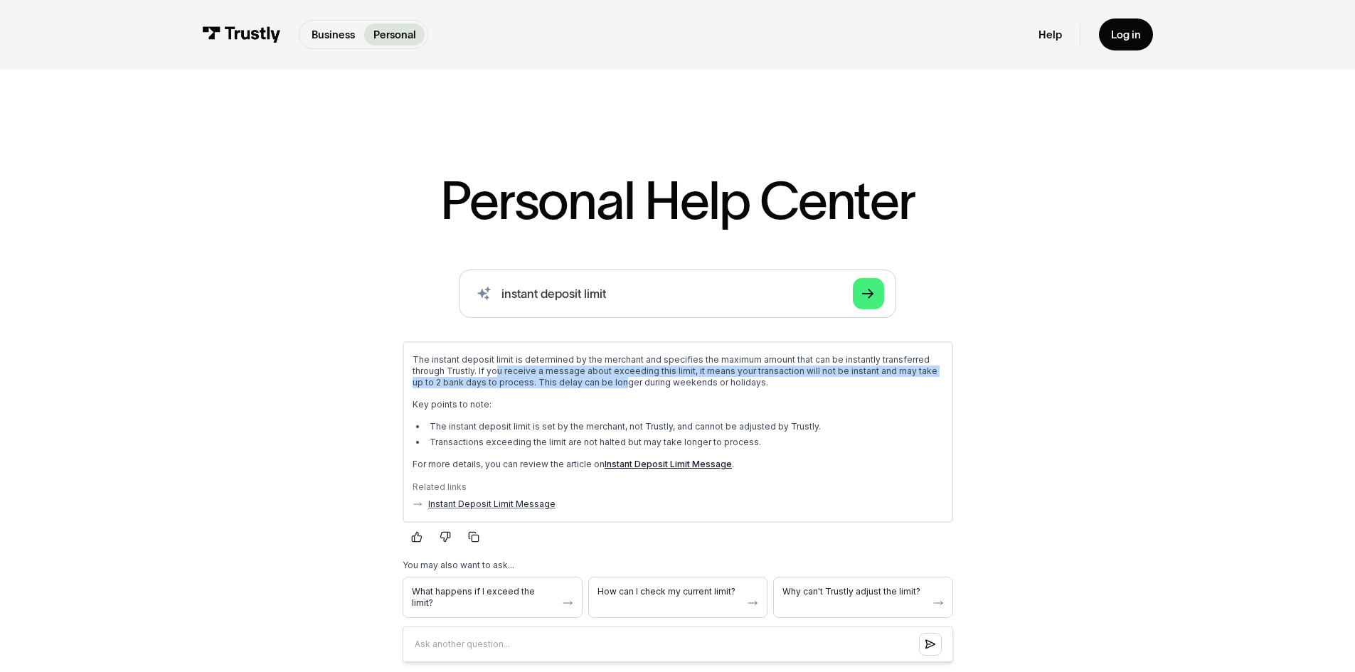
click at [597, 381] on p "The instant deposit limit is determined by the merchant and specifies the maxim…" at bounding box center [677, 371] width 531 height 34
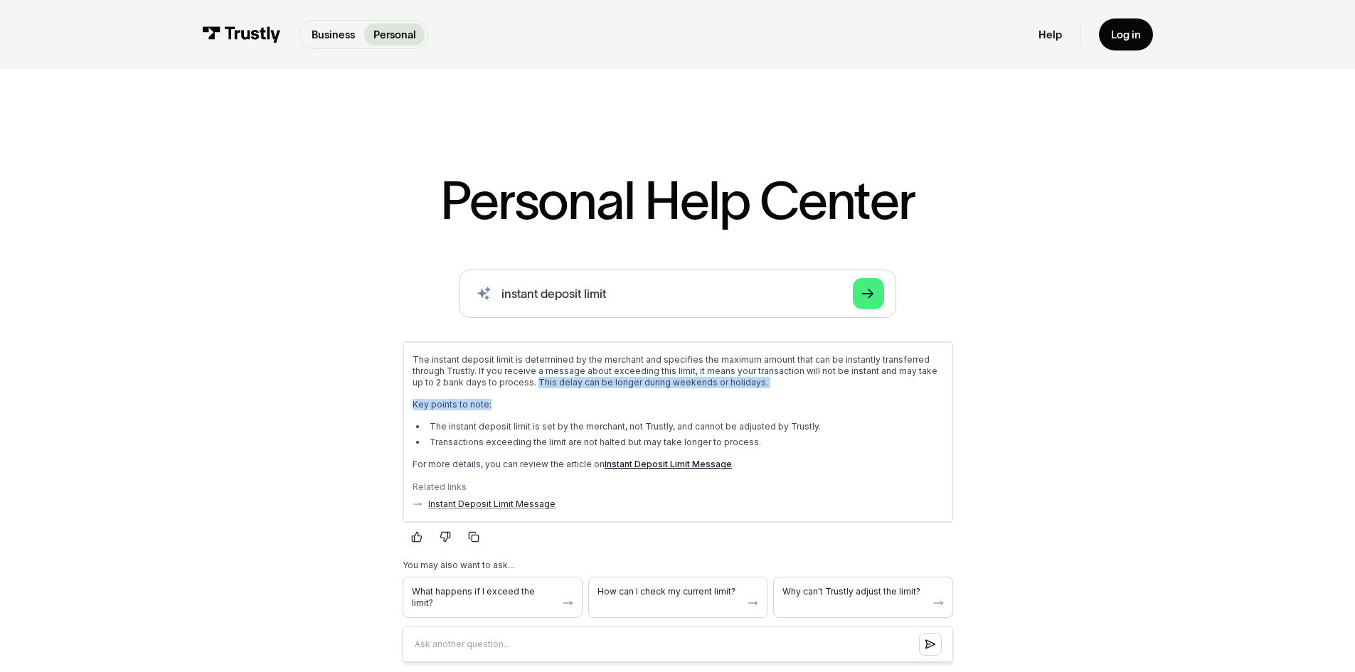
drag, startPoint x: 513, startPoint y: 385, endPoint x: 754, endPoint y: 391, distance: 241.3
click at [754, 391] on div "The instant deposit limit is determined by the merchant and specifies the maxim…" at bounding box center [677, 412] width 531 height 116
drag, startPoint x: 503, startPoint y: 423, endPoint x: 681, endPoint y: 429, distance: 178.0
click at [681, 430] on li "The instant deposit limit is set by the merchant, not Trustly, and cannot be ad…" at bounding box center [684, 426] width 517 height 11
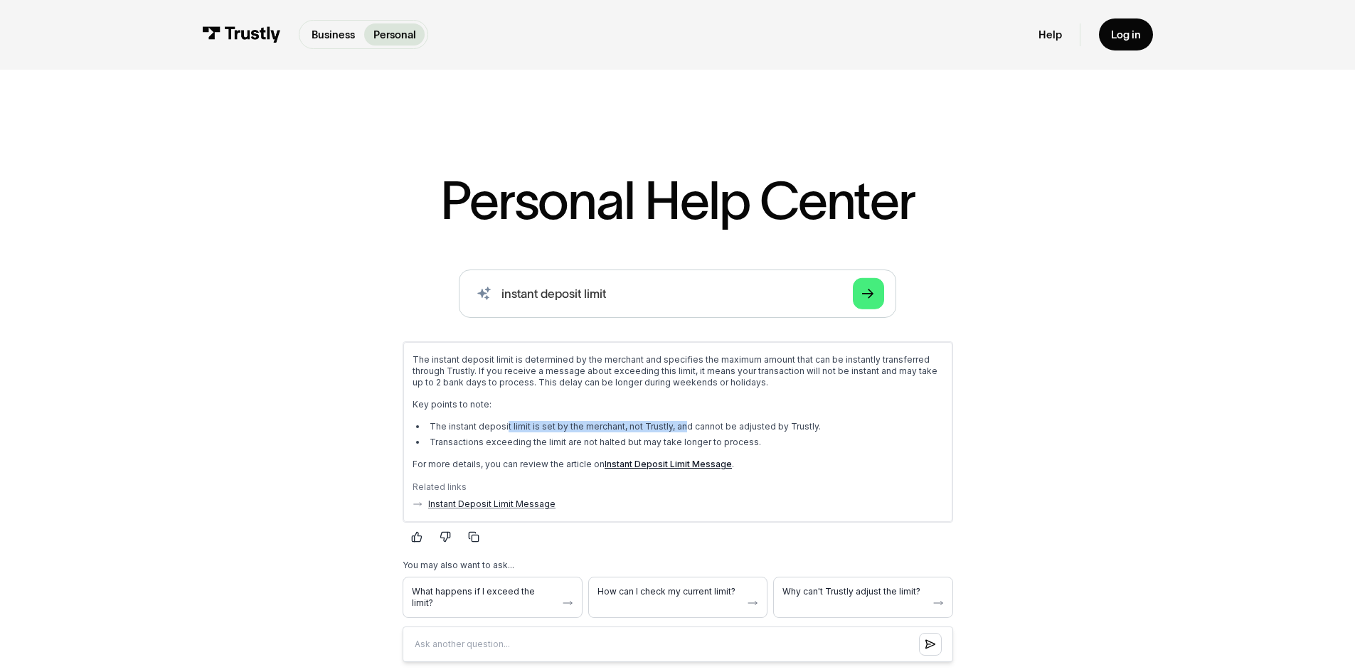
click at [681, 429] on li "The instant deposit limit is set by the merchant, not Trustly, and cannot be ad…" at bounding box center [684, 426] width 517 height 11
drag, startPoint x: 432, startPoint y: 442, endPoint x: 728, endPoint y: 432, distance: 296.2
click at [728, 433] on ul "The instant deposit limit is set by the merchant, not Trustly, and cannot be ad…" at bounding box center [677, 434] width 531 height 27
click at [728, 432] on ul "The instant deposit limit is set by the merchant, not Trustly, and cannot be ad…" at bounding box center [677, 434] width 531 height 27
drag, startPoint x: 413, startPoint y: 462, endPoint x: 517, endPoint y: 482, distance: 105.8
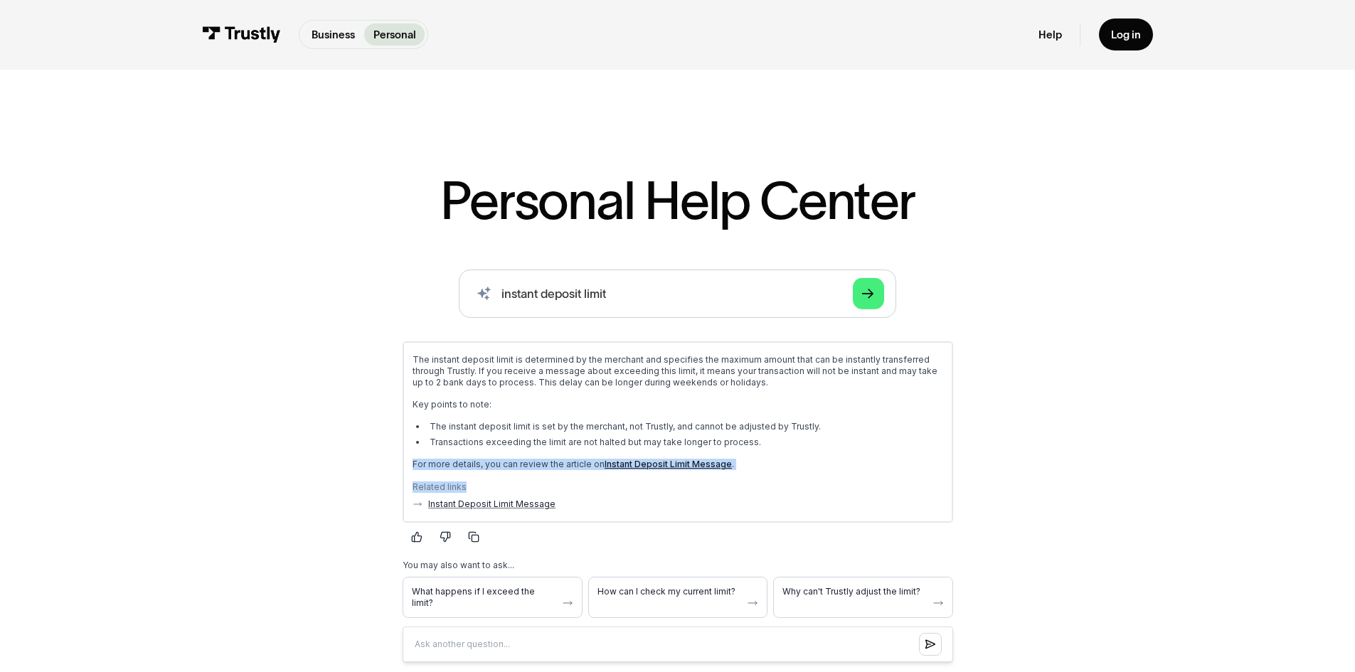
click at [517, 482] on div "The instant deposit limit is determined by the merchant and specifies the maxim…" at bounding box center [677, 432] width 531 height 156
click at [541, 460] on p "For more details, you can review the article on Instant Deposit Limit Message ." at bounding box center [677, 463] width 531 height 11
drag, startPoint x: 412, startPoint y: 465, endPoint x: 548, endPoint y: 461, distance: 136.0
click at [548, 462] on p "For more details, you can review the article on Instant Deposit Limit Message ." at bounding box center [677, 463] width 531 height 11
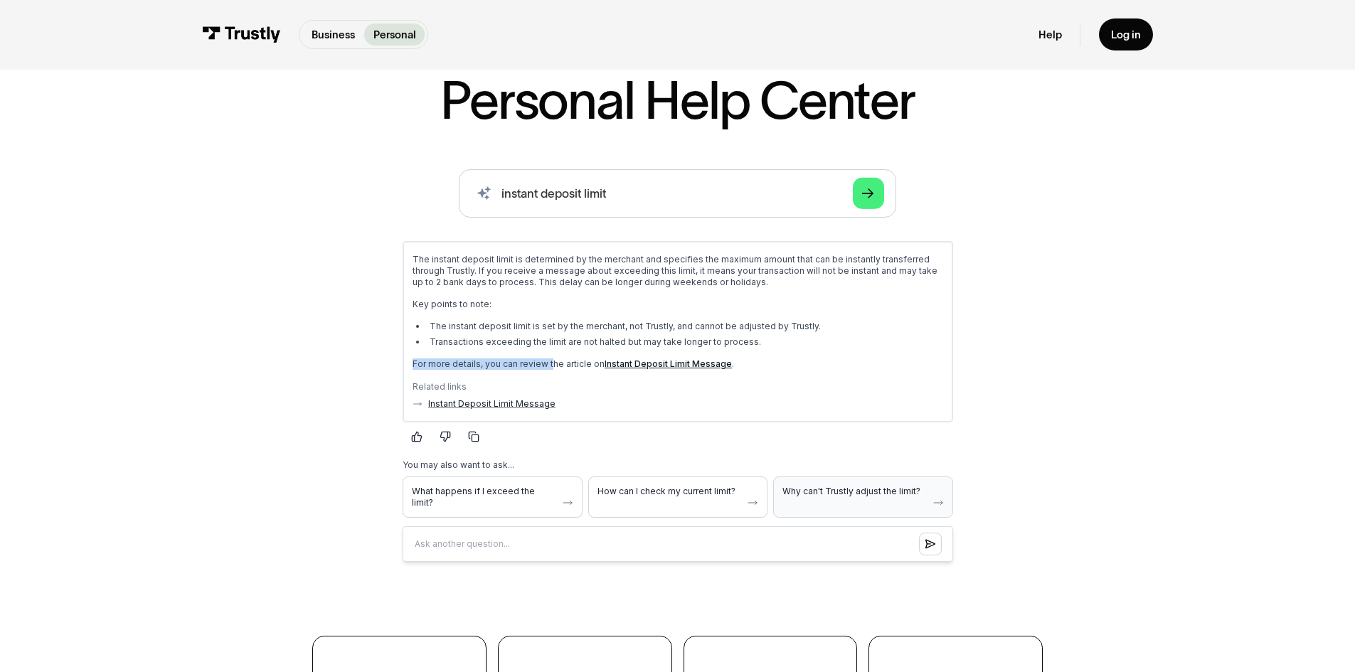
scroll to position [102, 0]
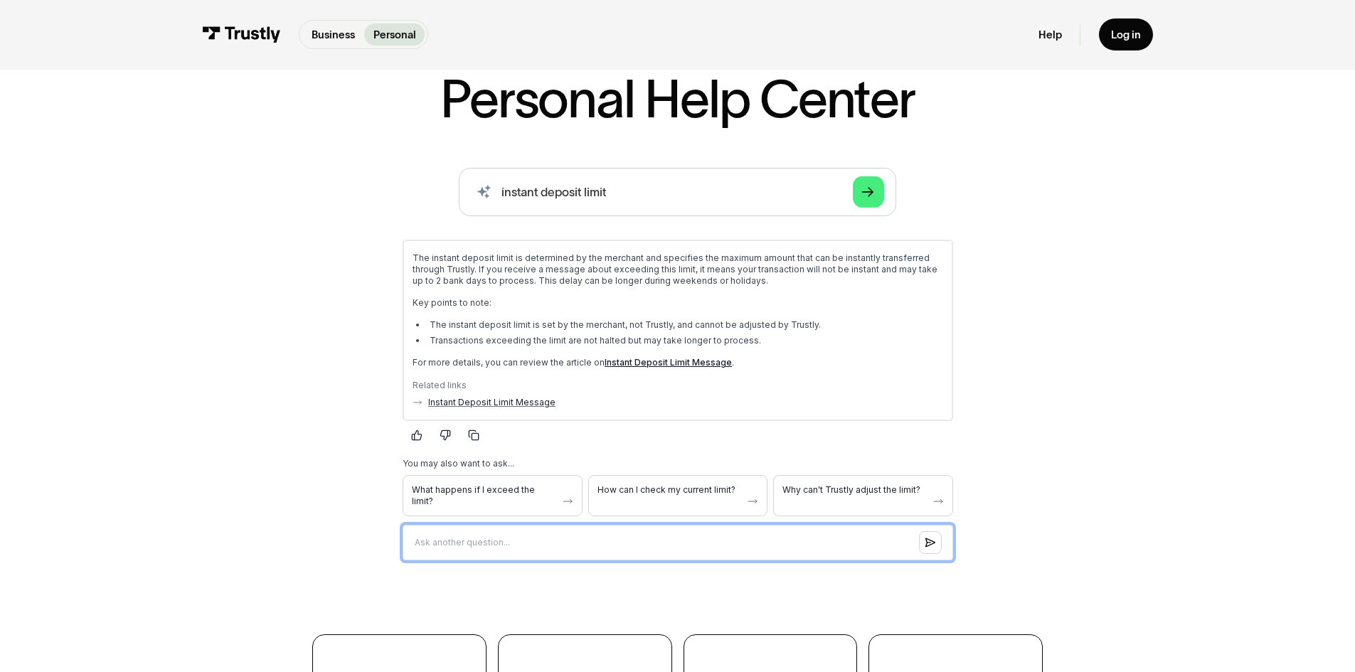
click at [608, 524] on input "Question box" at bounding box center [677, 542] width 551 height 36
type input "how can merchant change the limit"
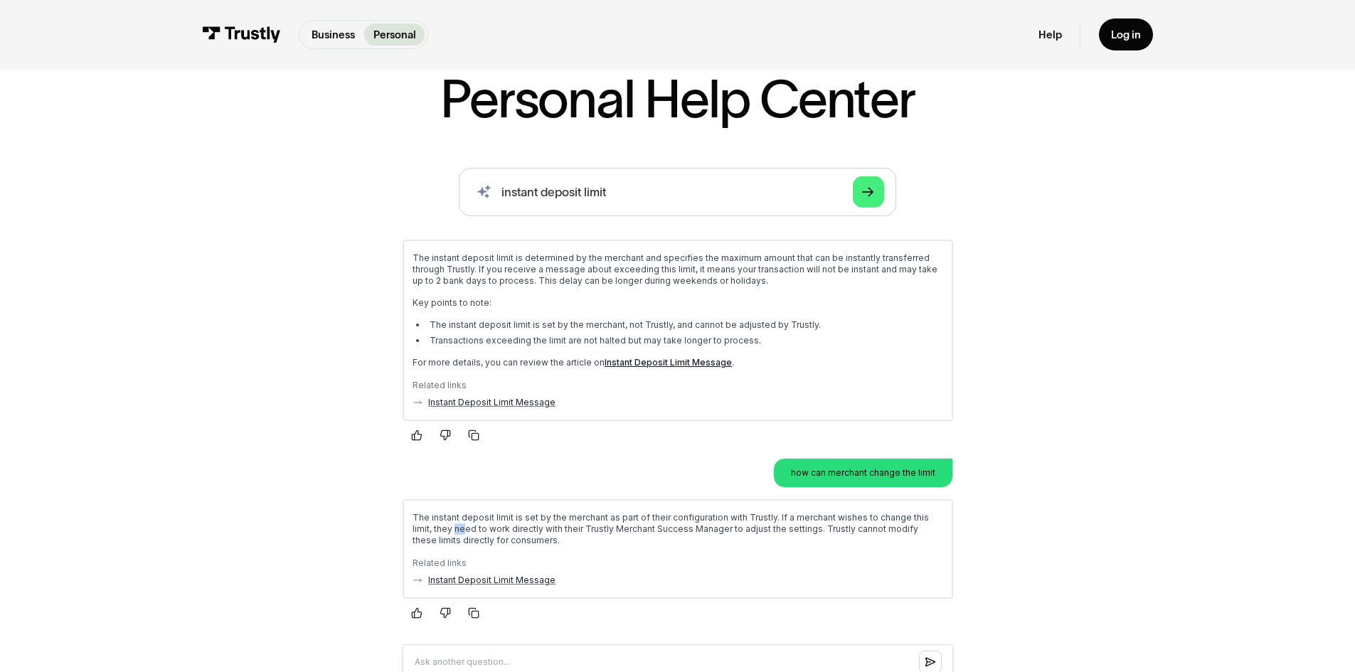
drag, startPoint x: 434, startPoint y: 529, endPoint x: 443, endPoint y: 538, distance: 12.1
click at [443, 538] on p "The instant deposit limit is set by the merchant as part of their configuration…" at bounding box center [677, 529] width 531 height 34
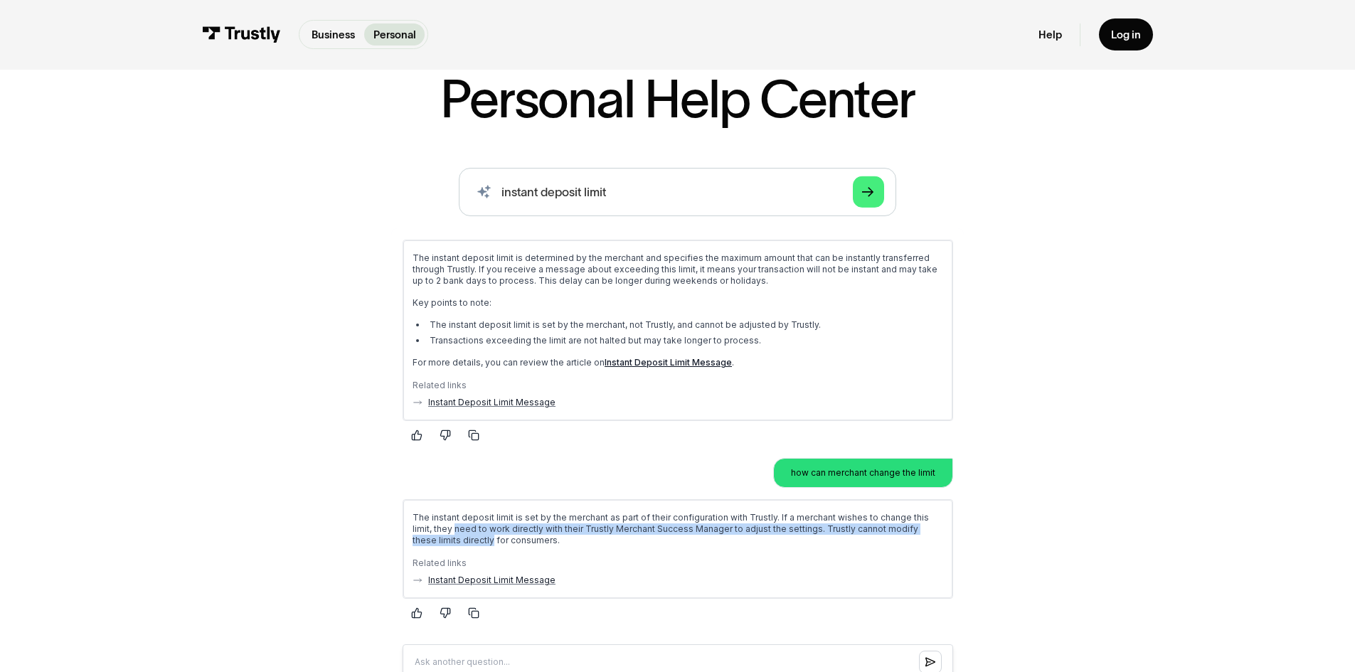
click at [443, 537] on p "The instant deposit limit is set by the merchant as part of their configuration…" at bounding box center [677, 529] width 531 height 34
drag, startPoint x: 793, startPoint y: 531, endPoint x: 524, endPoint y: 541, distance: 269.2
click at [524, 541] on p "The instant deposit limit is set by the merchant as part of their configuration…" at bounding box center [677, 529] width 531 height 34
click at [491, 535] on p "The instant deposit limit is set by the merchant as part of their configuration…" at bounding box center [677, 529] width 531 height 34
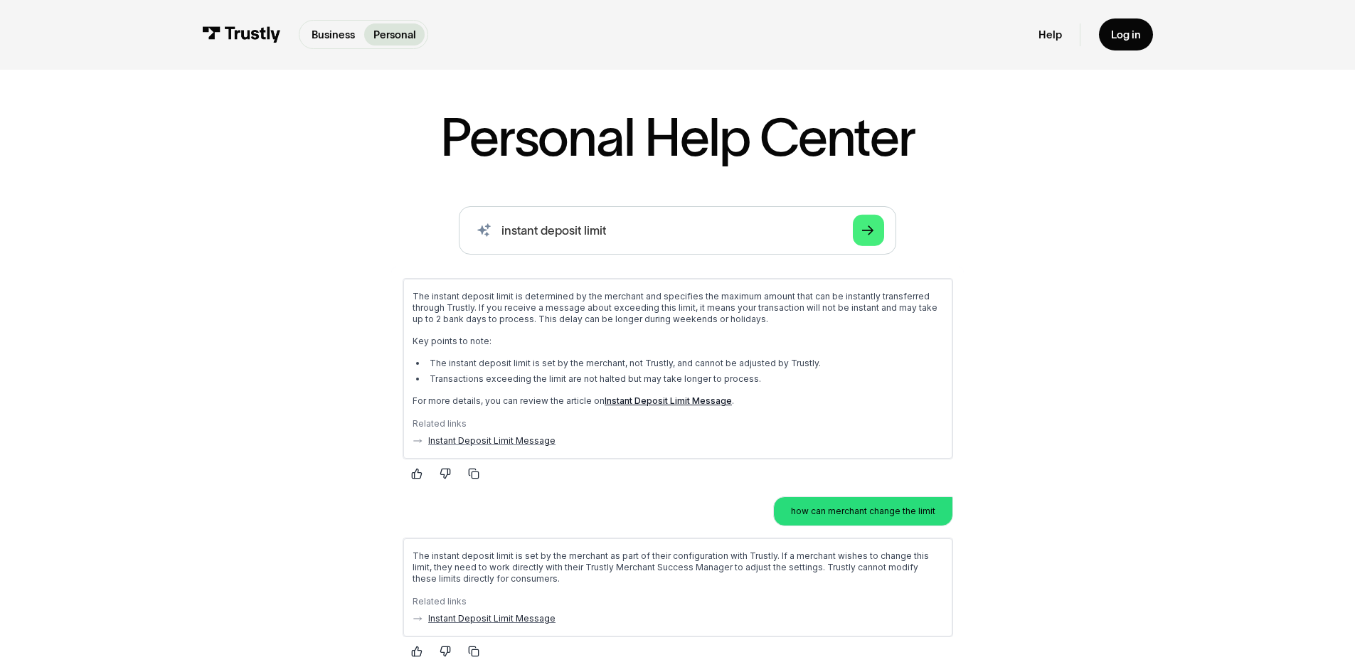
scroll to position [0, 0]
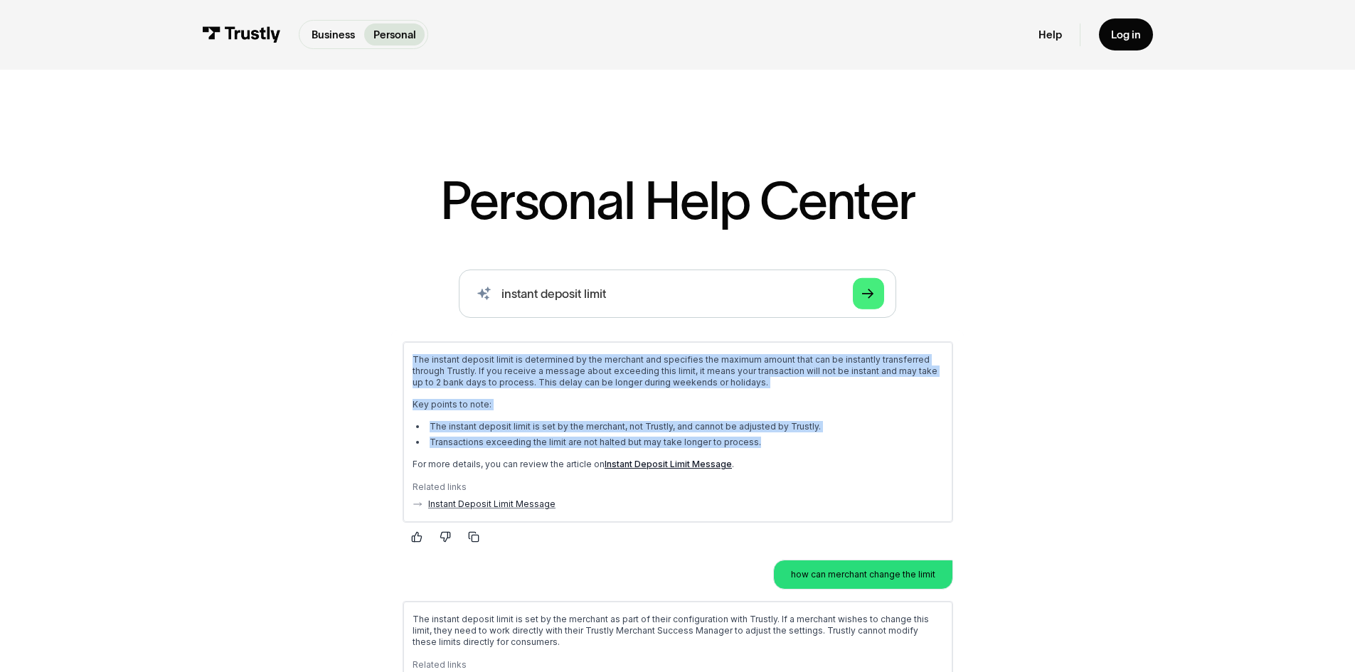
drag, startPoint x: 408, startPoint y: 360, endPoint x: 785, endPoint y: 438, distance: 384.5
click at [785, 439] on div "The instant deposit limit is determined by the merchant and specifies the maxim…" at bounding box center [677, 432] width 549 height 180
click at [785, 438] on li "Transactions exceeding the limit are not halted but may take longer to process." at bounding box center [684, 441] width 517 height 11
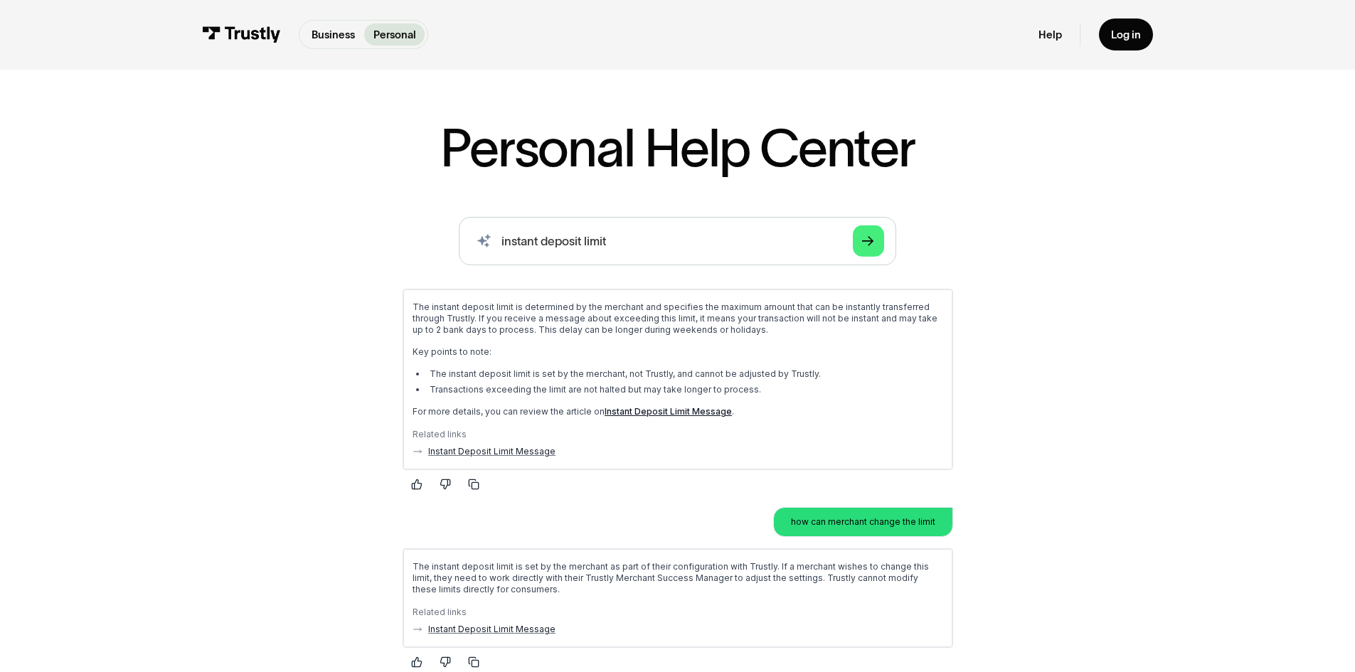
scroll to position [53, 0]
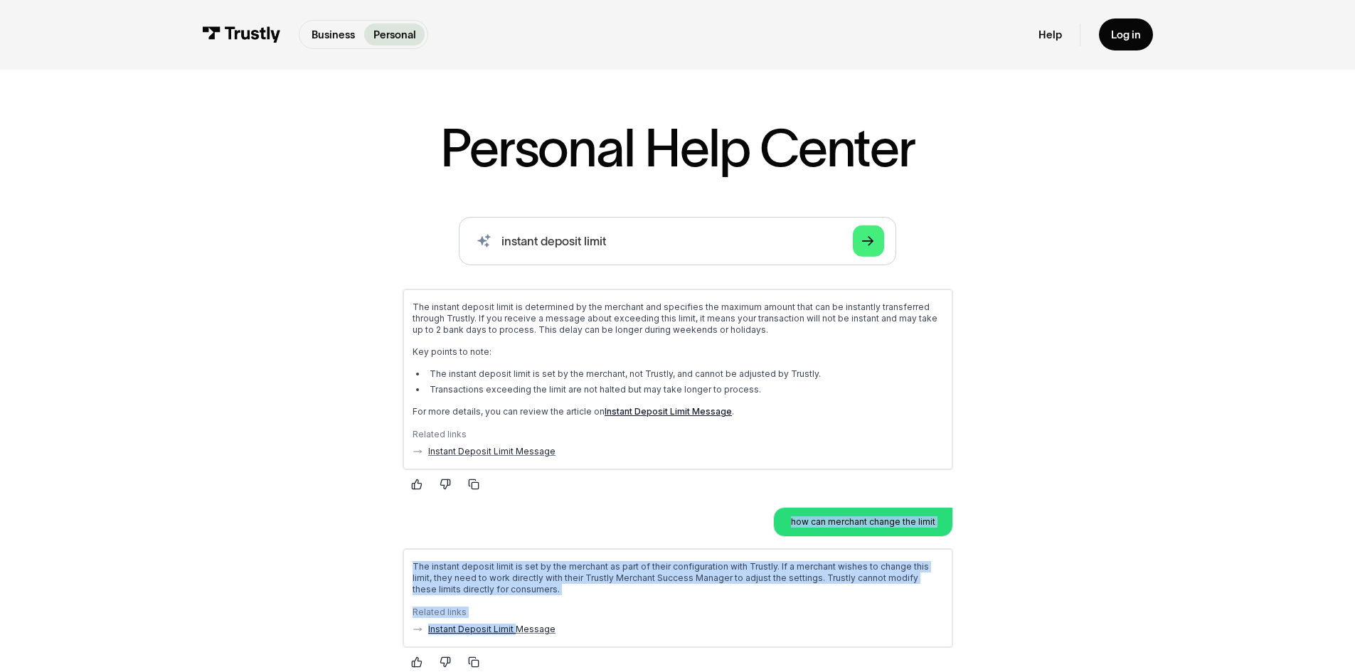
drag, startPoint x: 514, startPoint y: 585, endPoint x: 583, endPoint y: 477, distance: 127.9
click at [583, 477] on div "The instant deposit limit is determined by the merchant and specifies the maxim…" at bounding box center [678, 507] width 574 height 460
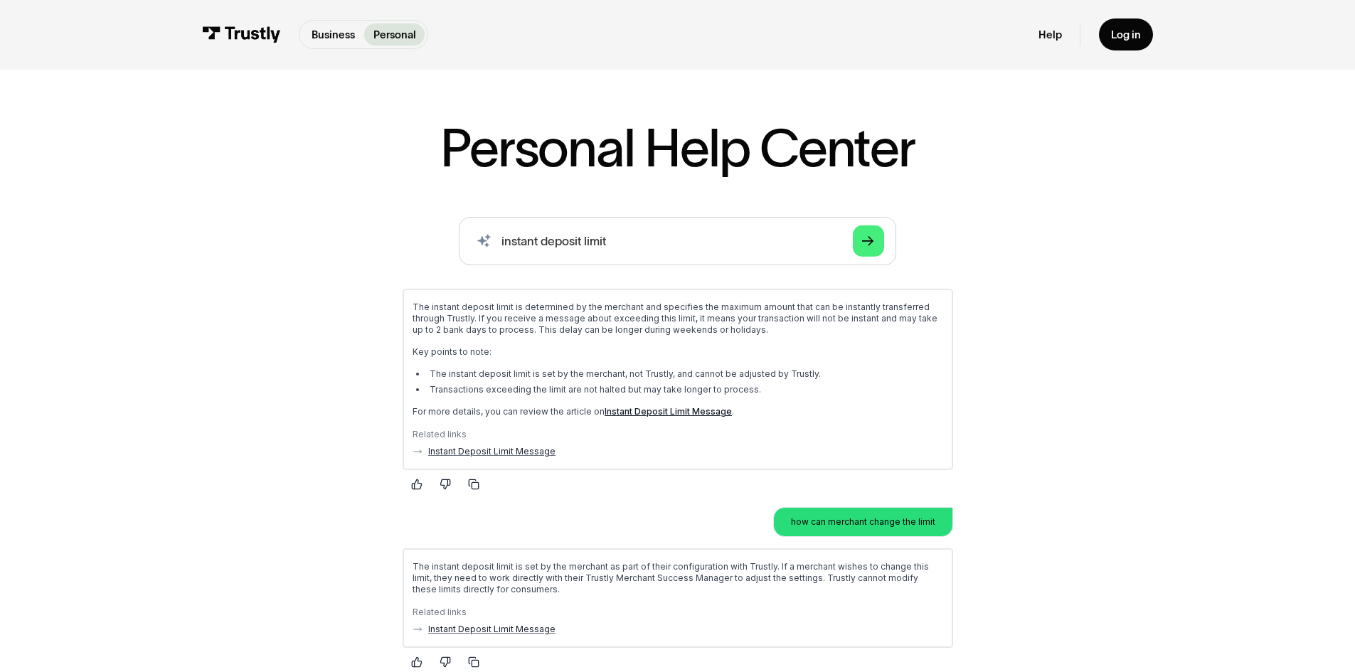
click at [583, 476] on div at bounding box center [677, 483] width 551 height 23
click at [474, 479] on icon "button" at bounding box center [471, 482] width 6 height 6
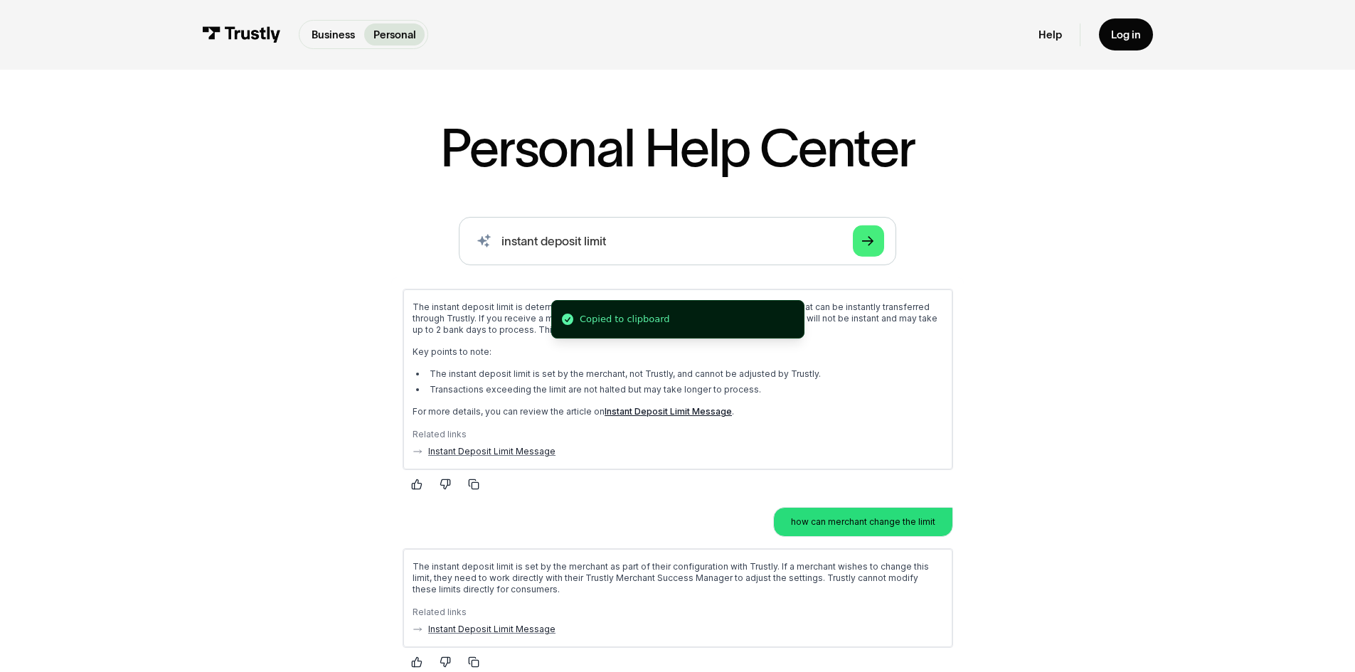
click at [322, 302] on div "AI-powered search ( 1 / 4 ) Type your question and our smart search will find y…" at bounding box center [677, 485] width 875 height 537
